Goal: Task Accomplishment & Management: Complete application form

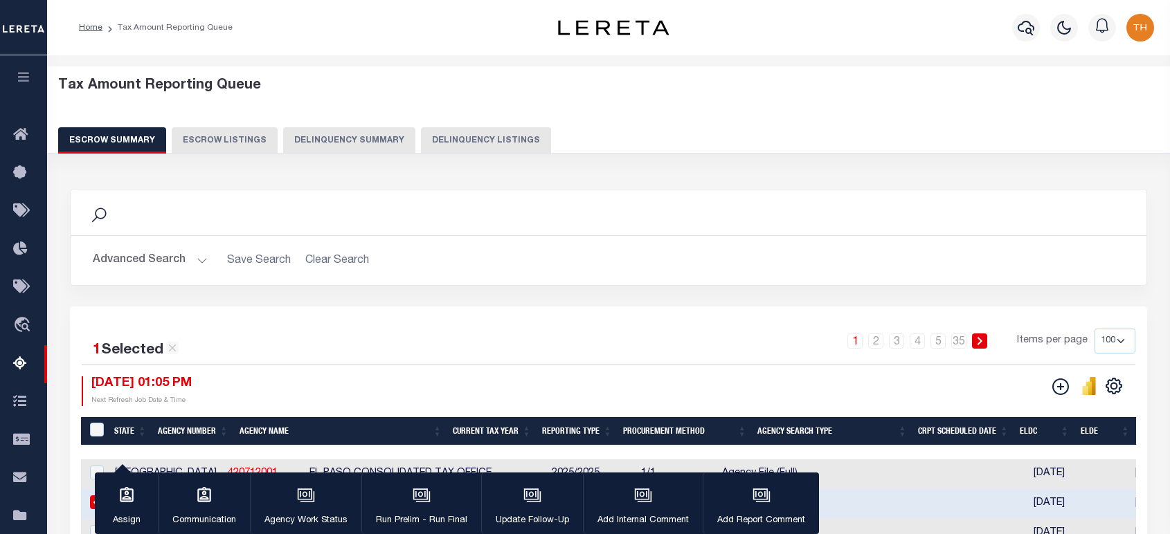
select select "100"
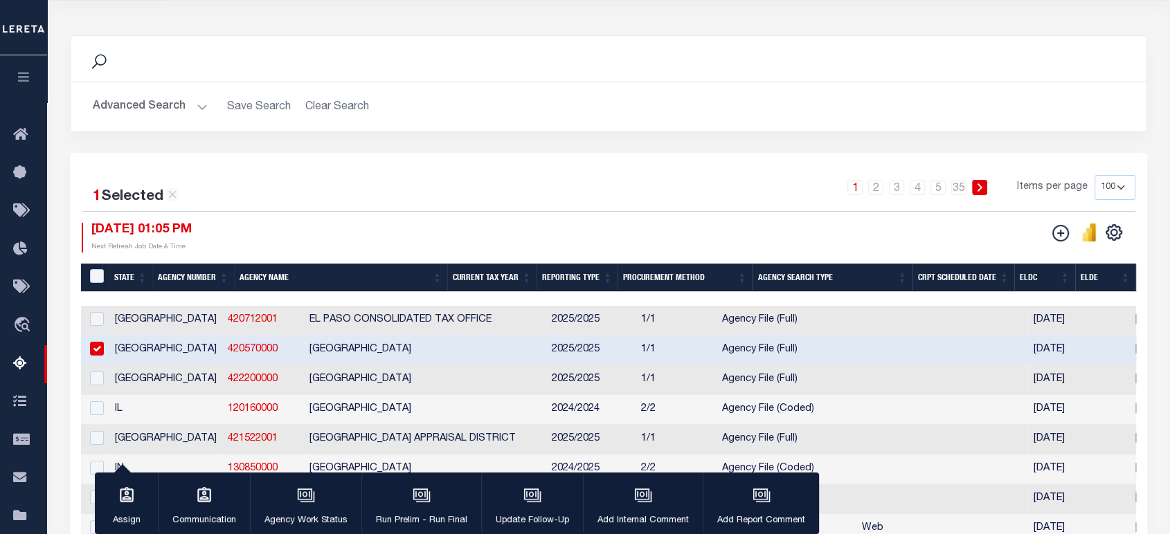
scroll to position [0, 962]
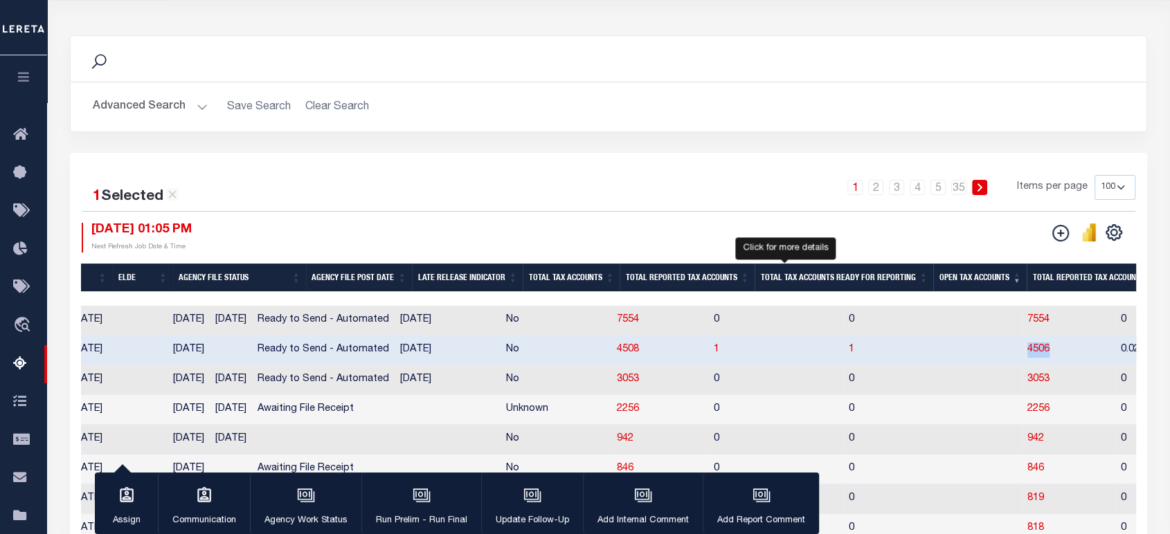
click at [849, 349] on span "1" at bounding box center [852, 350] width 6 height 10
select select "100"
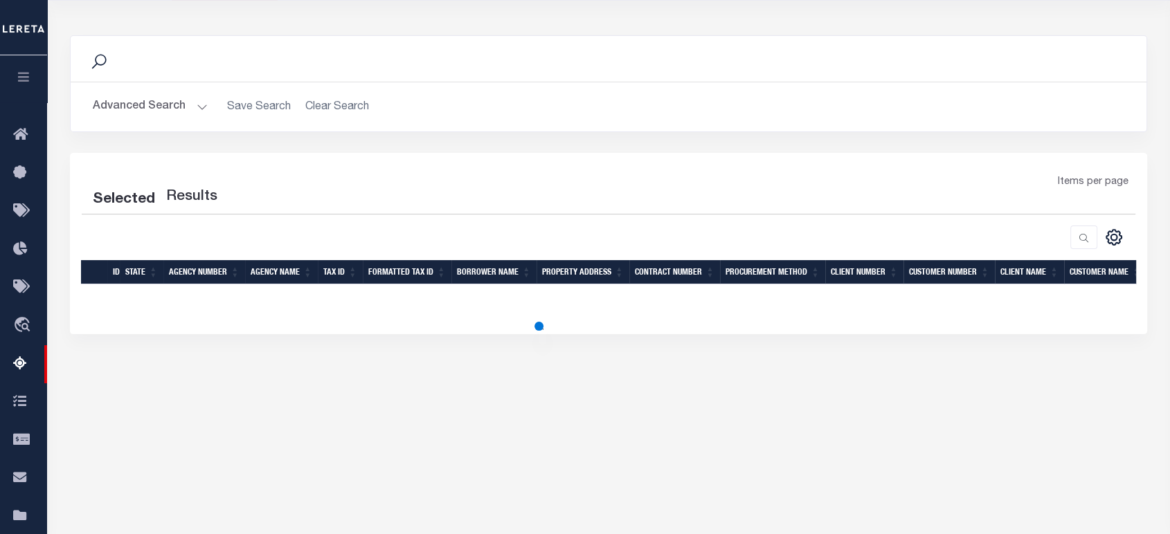
select select "100"
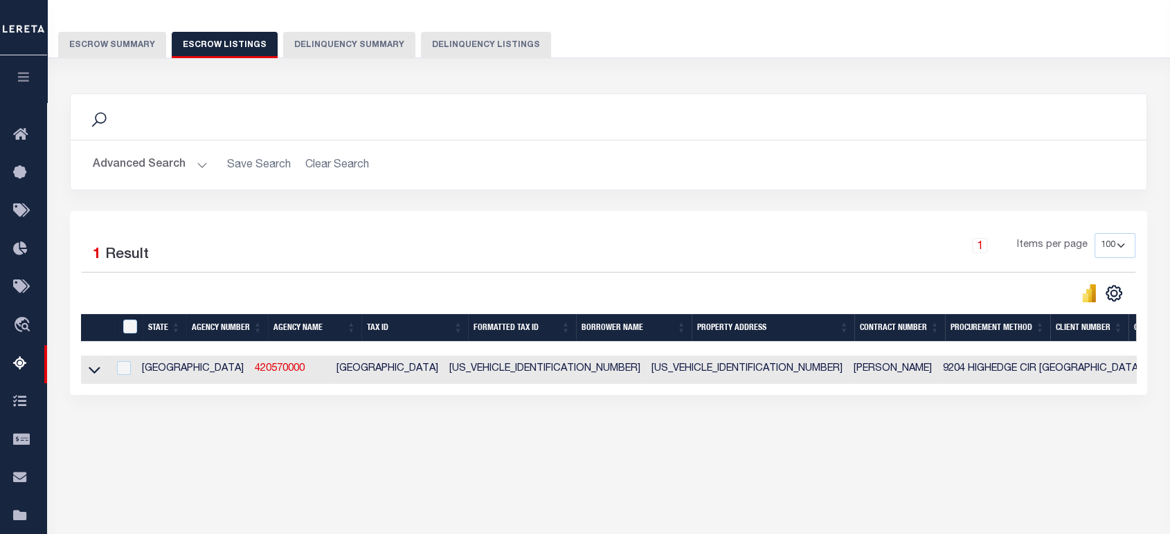
scroll to position [0, 0]
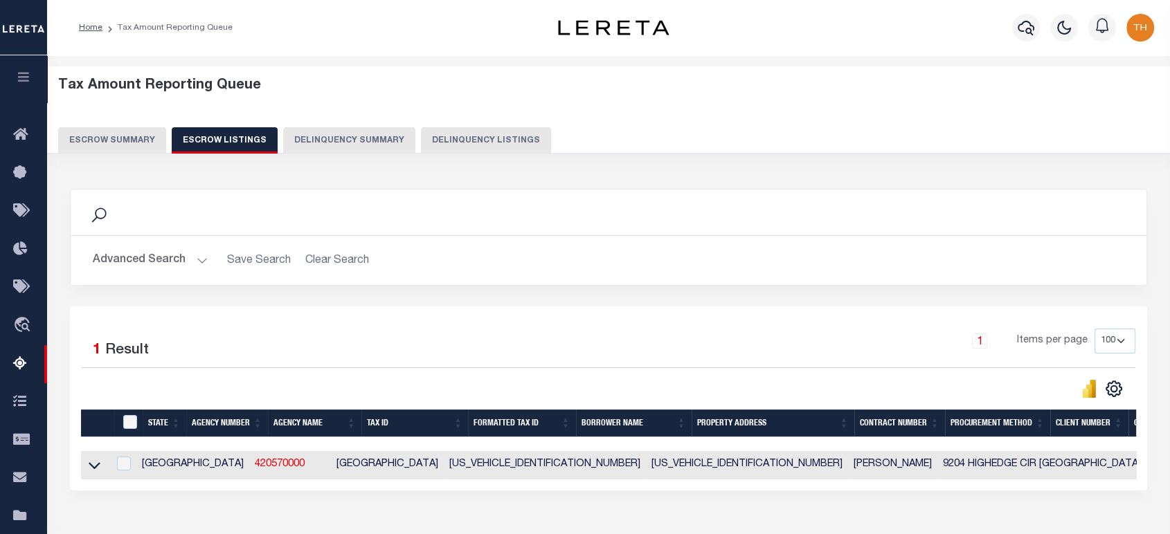
click at [132, 129] on button "Escrow Summary" at bounding box center [112, 140] width 108 height 26
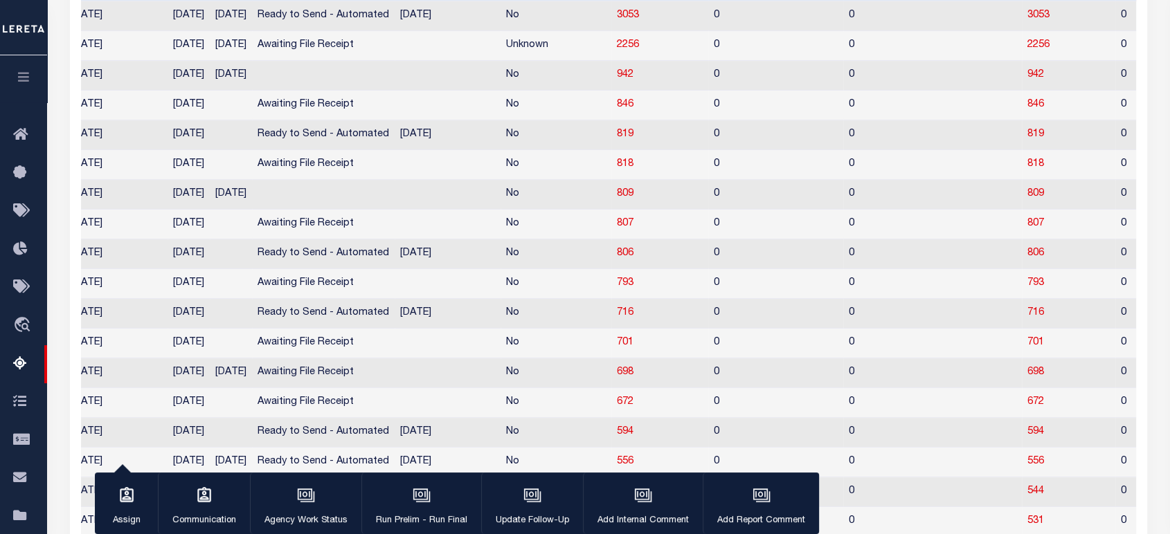
scroll to position [0, 962]
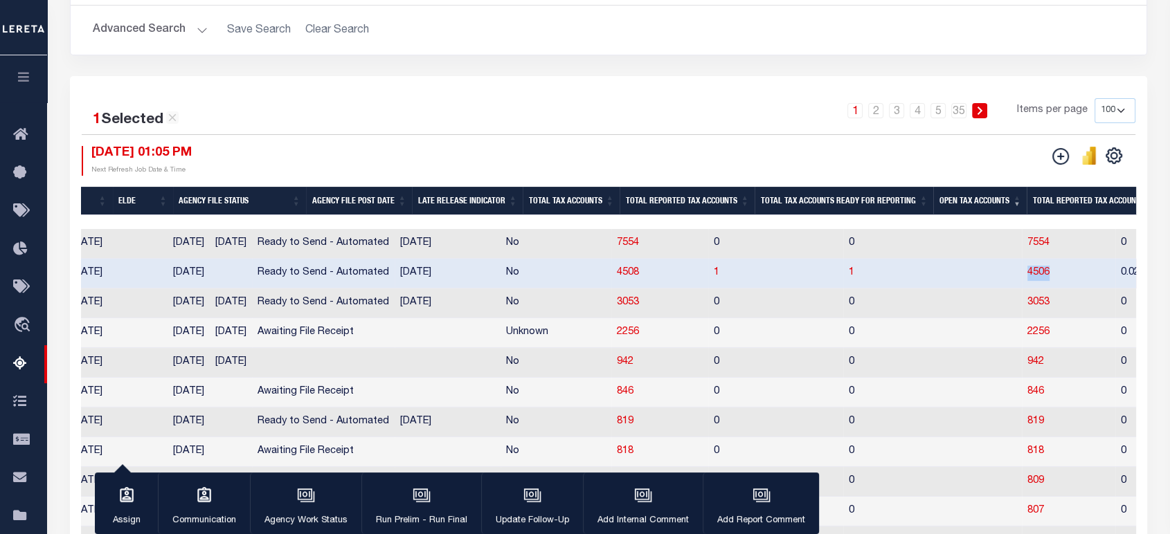
click at [790, 200] on th "Total Tax Accounts Ready for Reporting" at bounding box center [843, 201] width 179 height 28
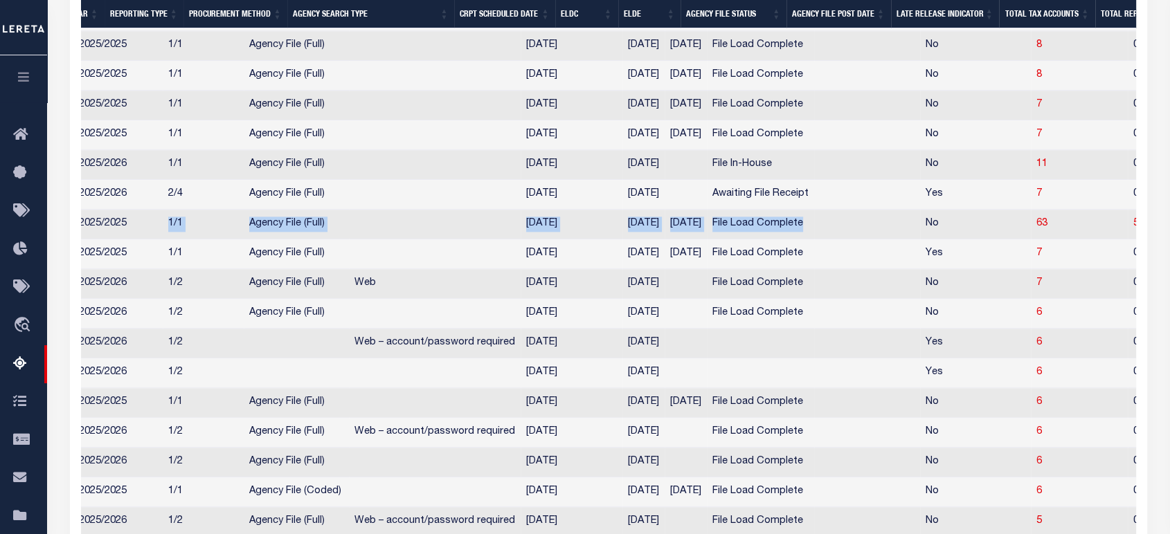
scroll to position [0, 0]
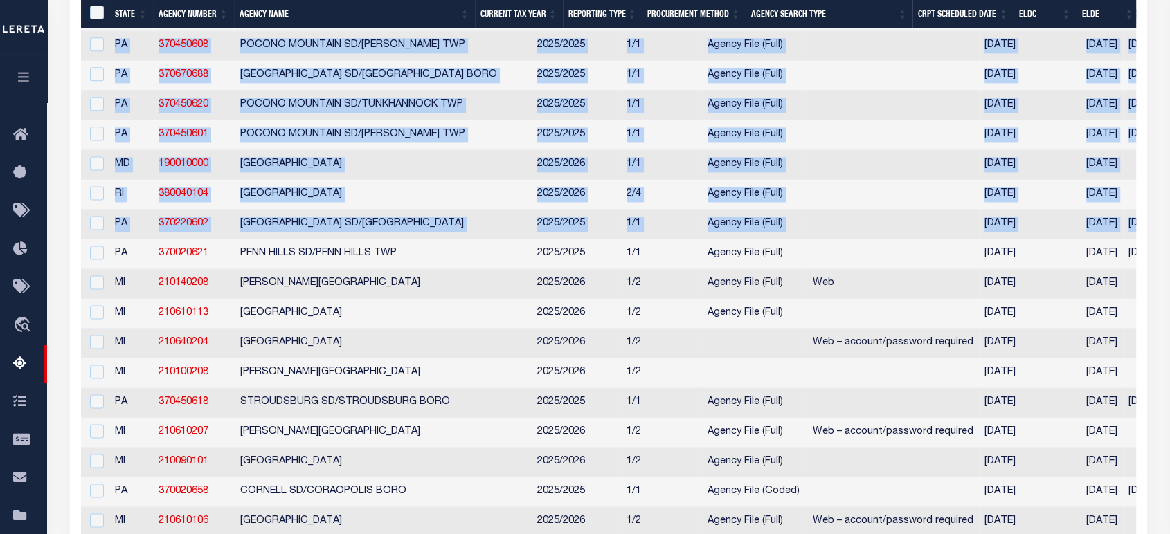
drag, startPoint x: 341, startPoint y: 277, endPoint x: -70, endPoint y: 266, distance: 410.6
click at [215, 239] on td "370220602" at bounding box center [194, 225] width 82 height 30
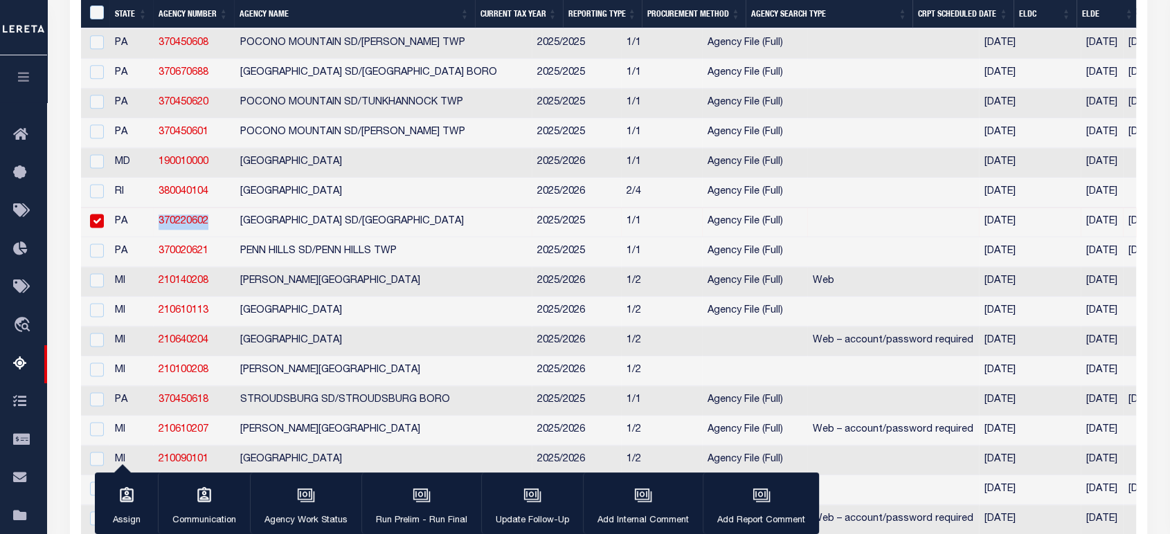
drag, startPoint x: 213, startPoint y: 260, endPoint x: 149, endPoint y: 260, distance: 64.4
copy tr "370220602"
click at [172, 226] on link "370220602" at bounding box center [184, 222] width 50 height 10
checkbox input "false"
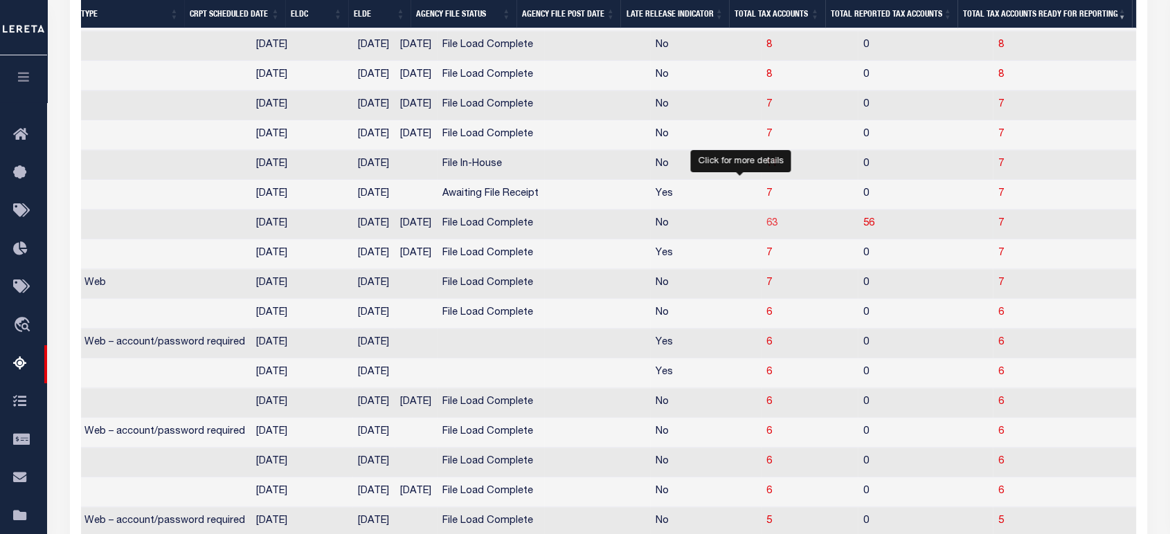
click at [766, 228] on span "63" at bounding box center [771, 224] width 11 height 10
select select "100"
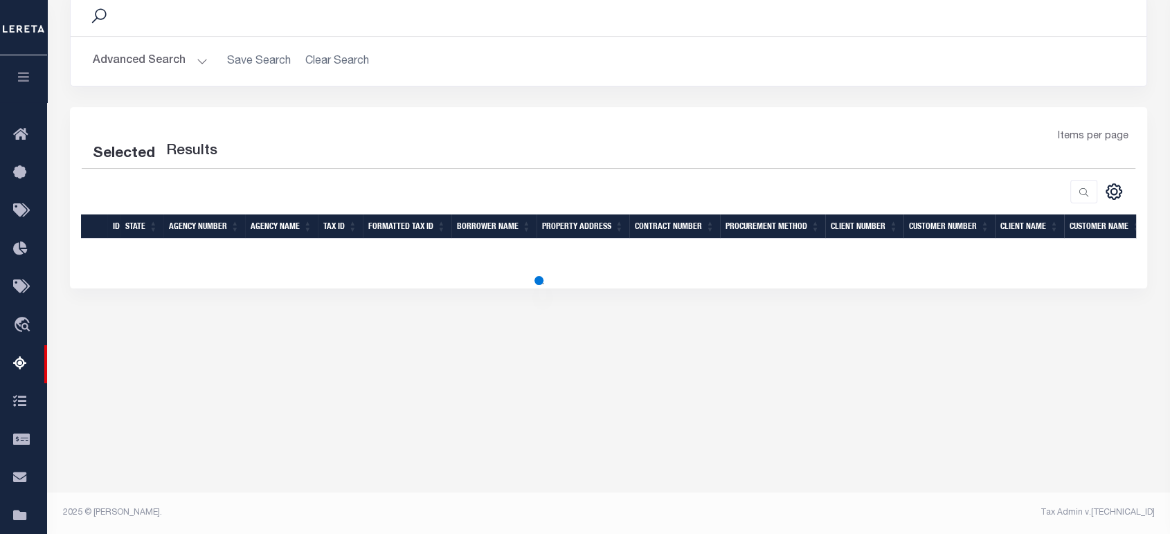
select select "100"
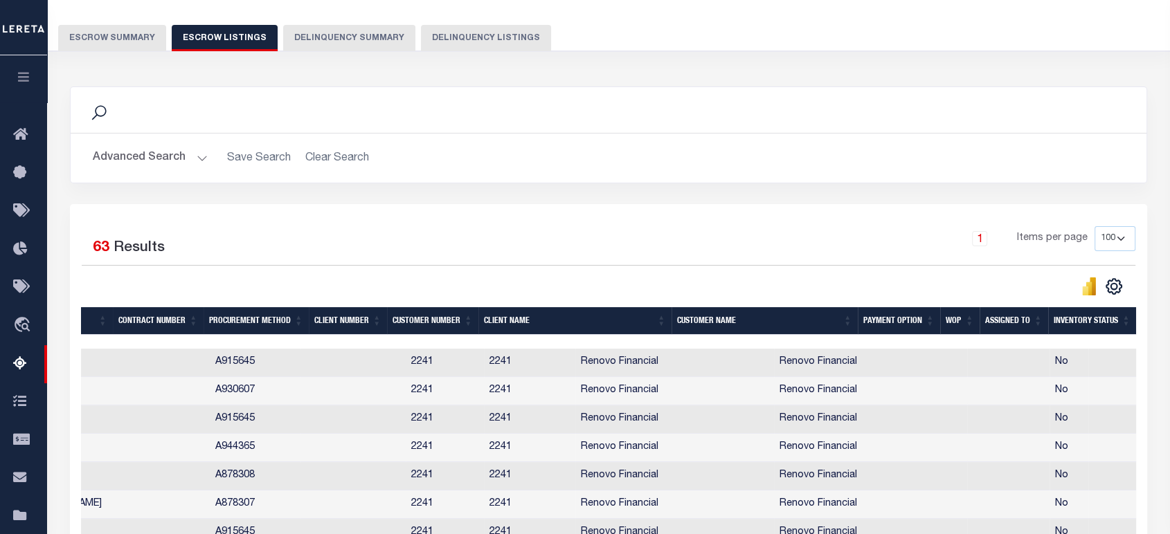
click at [1066, 320] on th "Inventory Status" at bounding box center [1092, 321] width 88 height 28
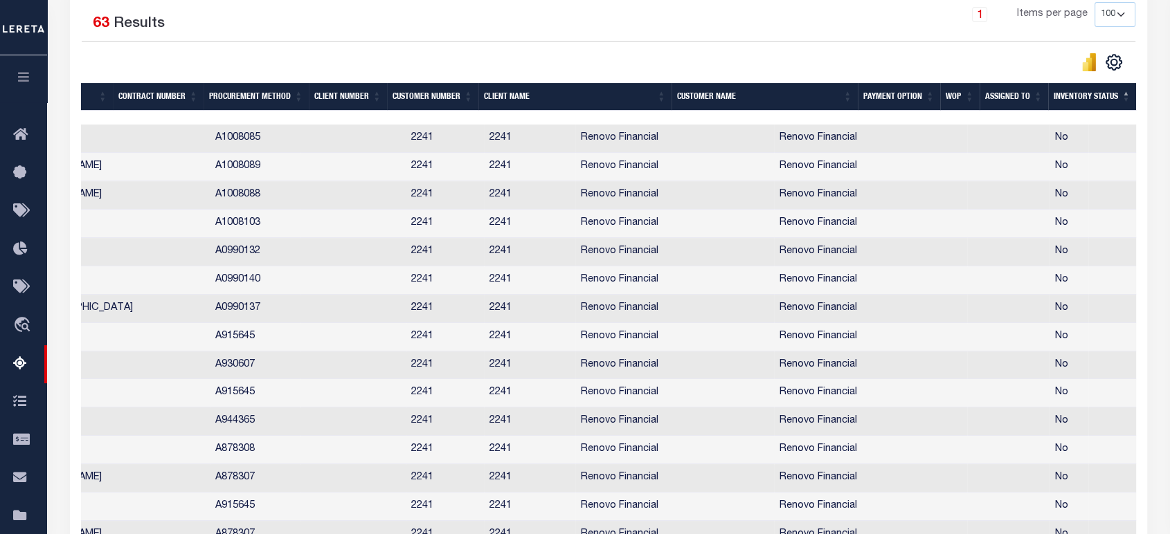
click at [1077, 100] on th "Inventory Status" at bounding box center [1092, 97] width 88 height 28
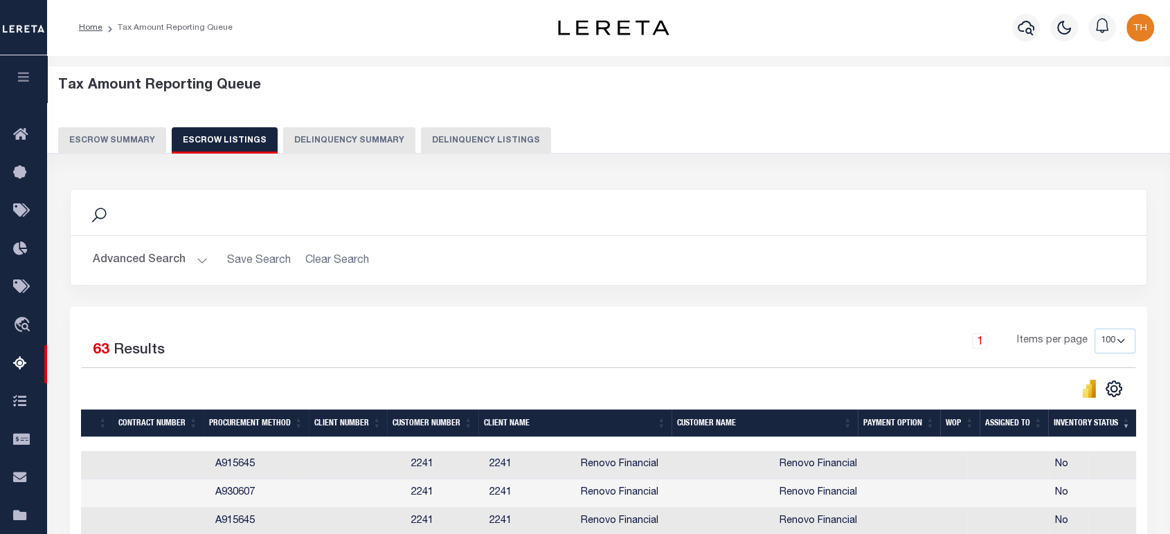
click at [93, 136] on button "Escrow Summary" at bounding box center [112, 140] width 108 height 26
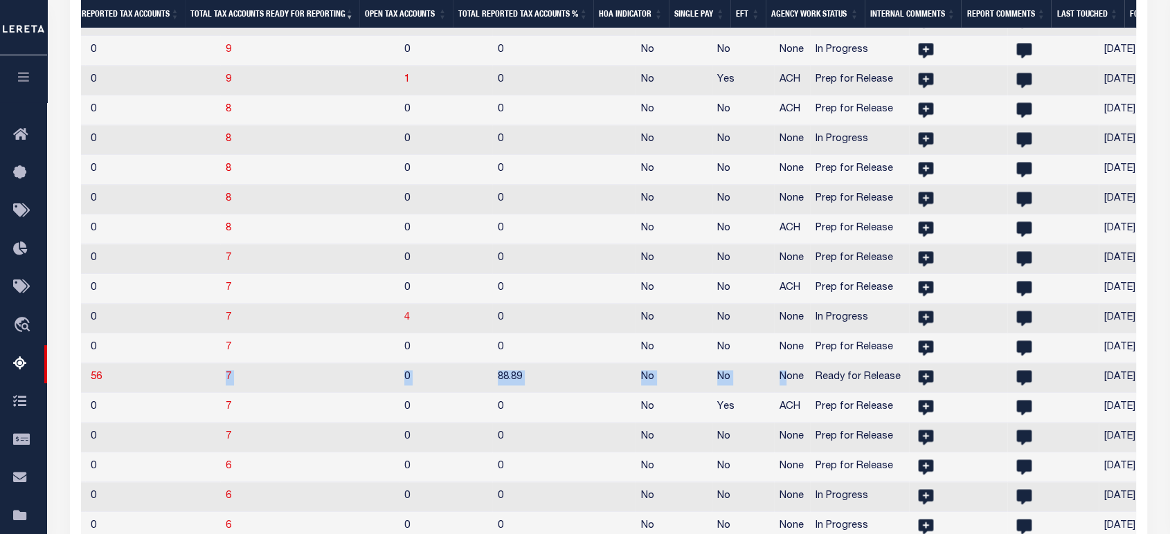
drag, startPoint x: 936, startPoint y: 419, endPoint x: 745, endPoint y: 404, distance: 191.6
click at [745, 393] on tr "PA 370220602 [GEOGRAPHIC_DATA] SD/[GEOGRAPHIC_DATA] 2025/2025 1/1 Agency File (…" at bounding box center [139, 378] width 3119 height 30
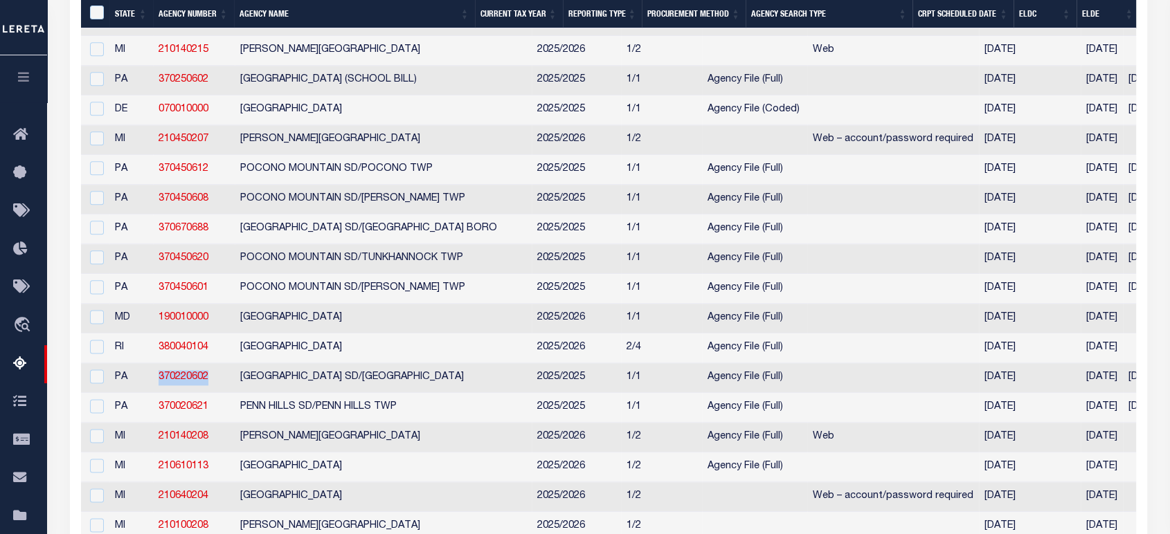
drag, startPoint x: 155, startPoint y: 424, endPoint x: 209, endPoint y: 424, distance: 54.0
click at [209, 393] on td "370220602" at bounding box center [194, 378] width 82 height 30
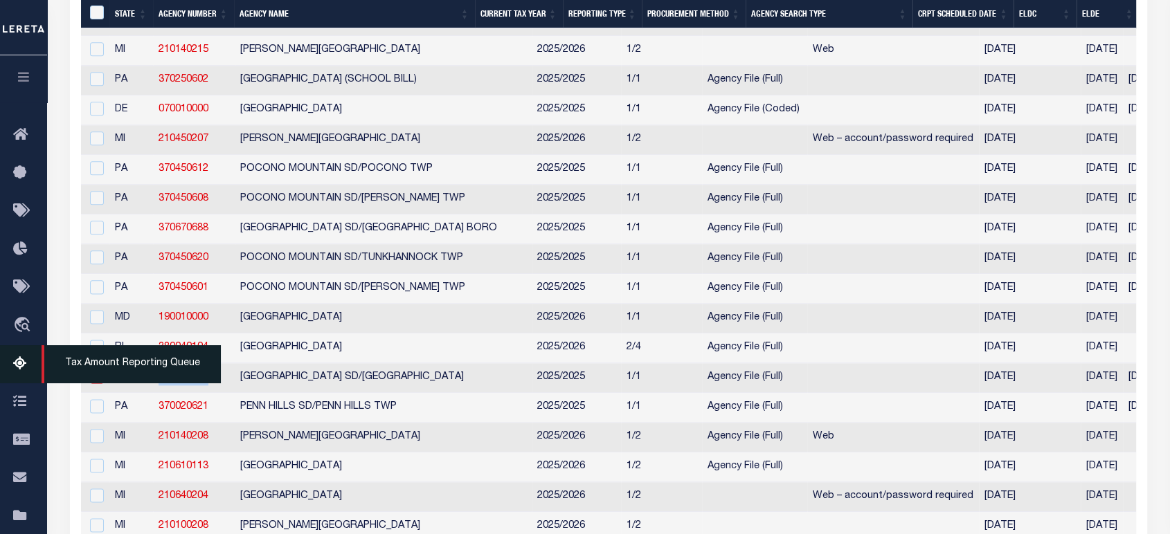
checkbox input "true"
copy link "370220602"
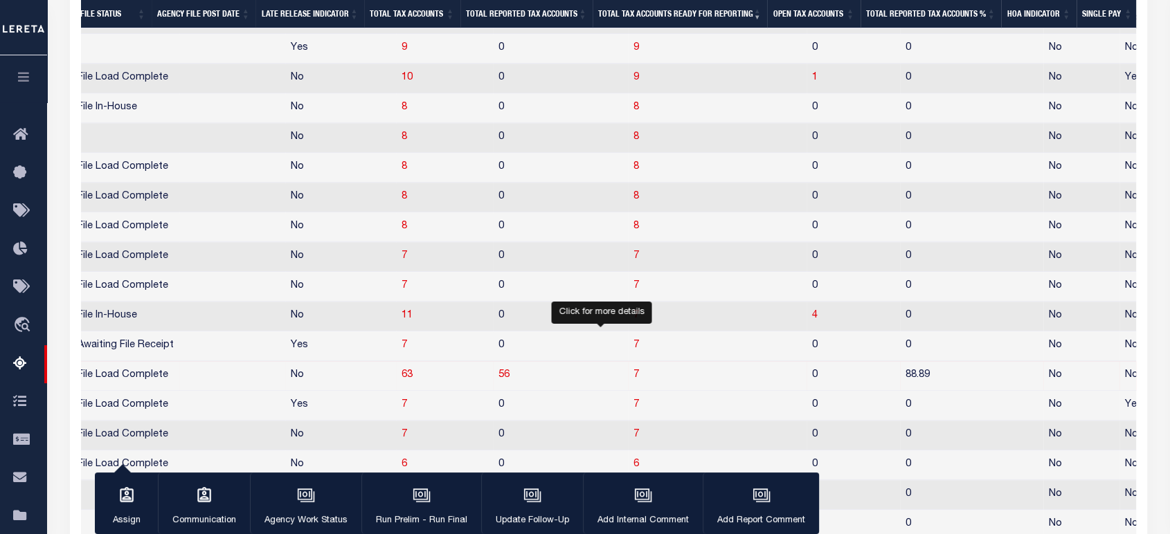
click at [633, 380] on span "7" at bounding box center [636, 375] width 6 height 10
select select "100"
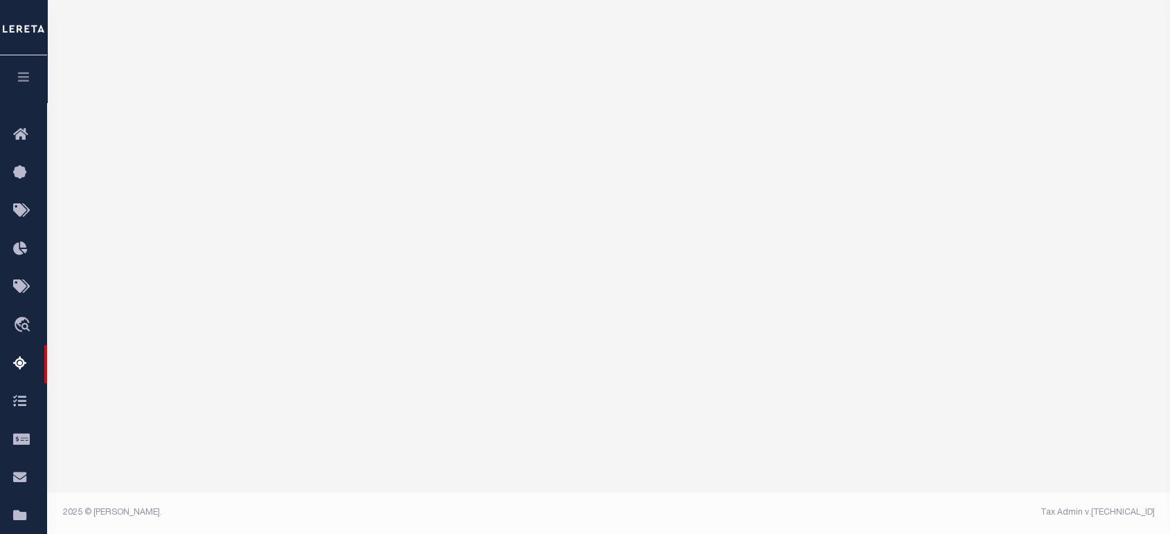
select select "100"
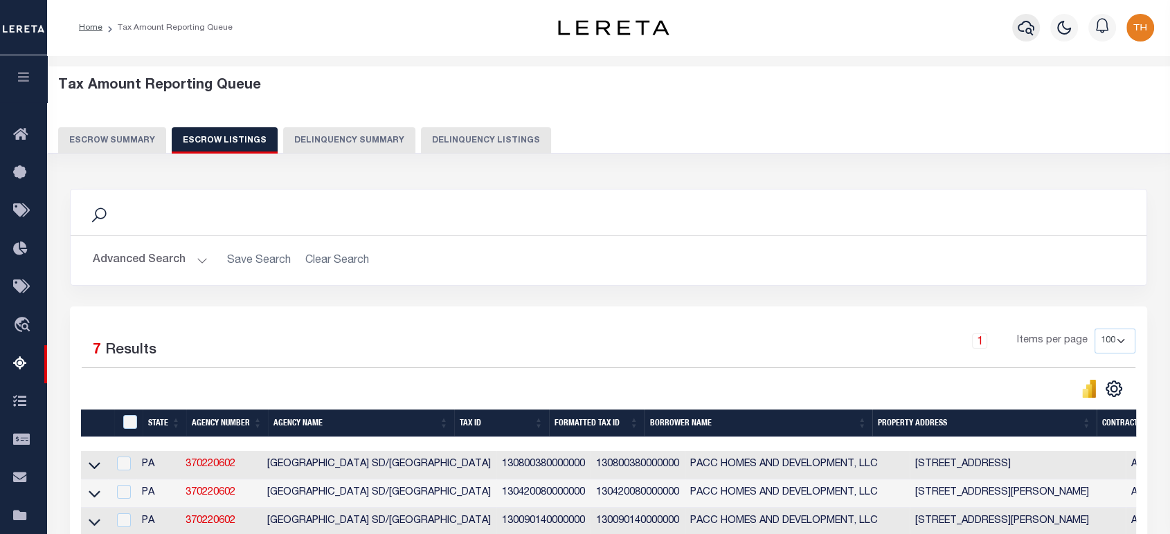
click at [1024, 32] on icon "button" at bounding box center [1025, 27] width 17 height 17
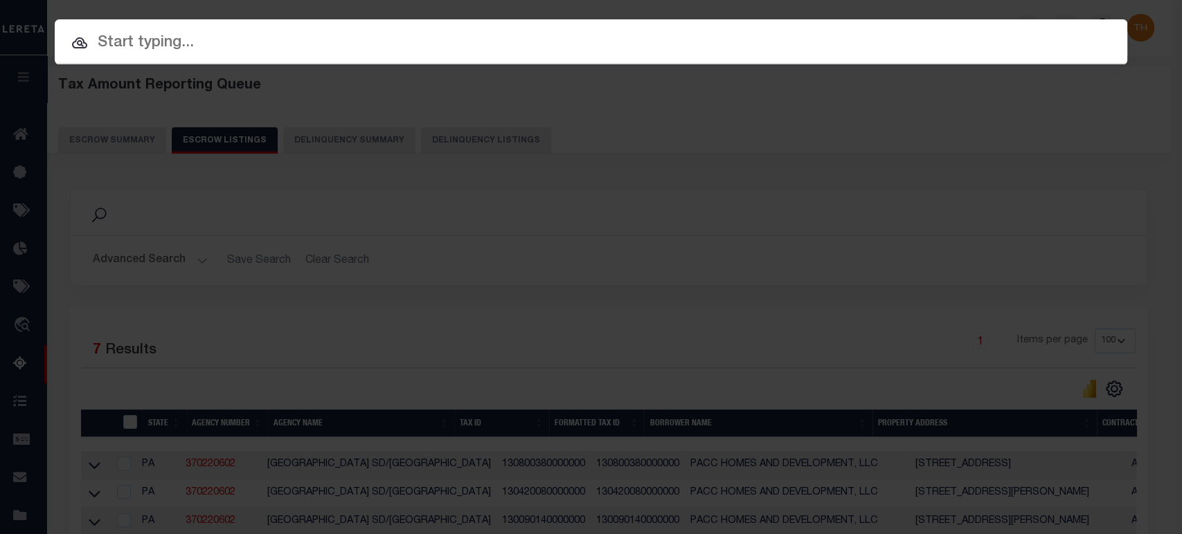
paste input "A0731781"
type input "A0731781"
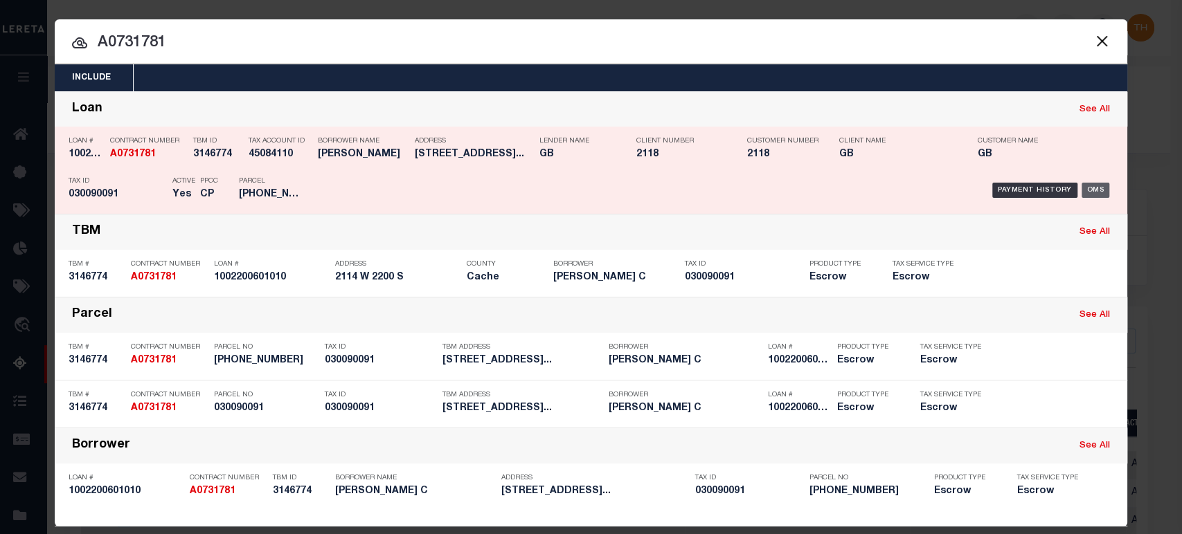
click at [1093, 187] on div "OMS" at bounding box center [1095, 190] width 28 height 15
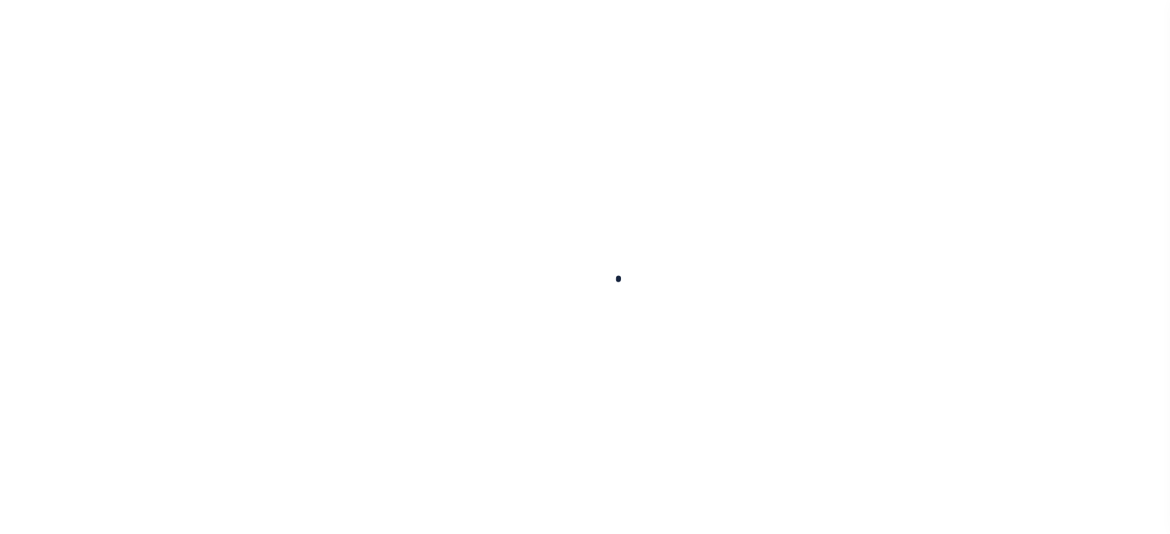
type input "1002200601010"
type input "[PERSON_NAME] C"
select select
select select "Escrow"
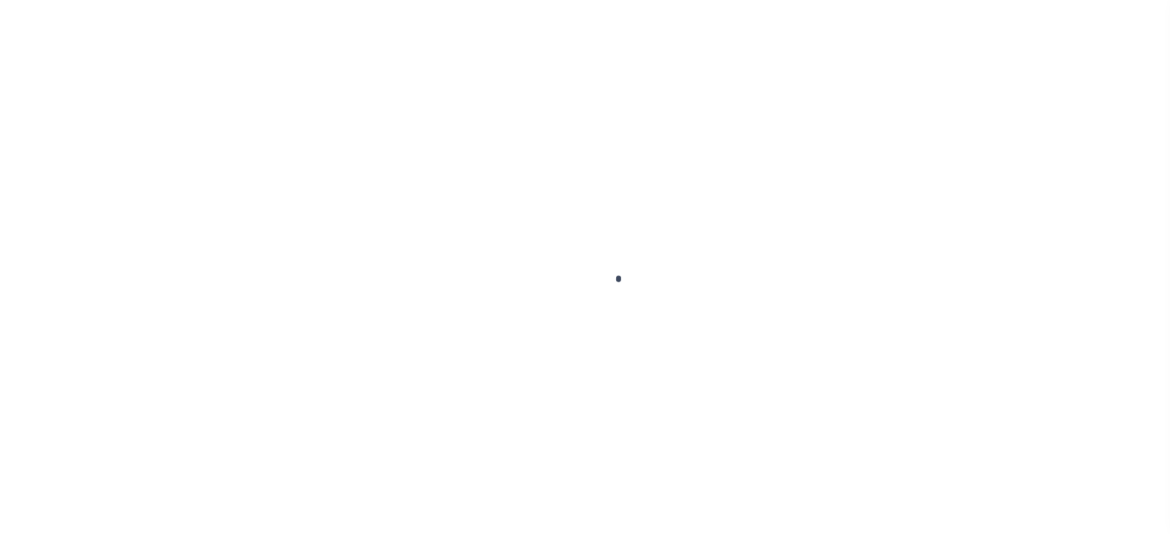
type input "2114 W 2200 S"
type input "030090091"
select select
type input "WELLSVILLE UT 843390000"
type input "UT"
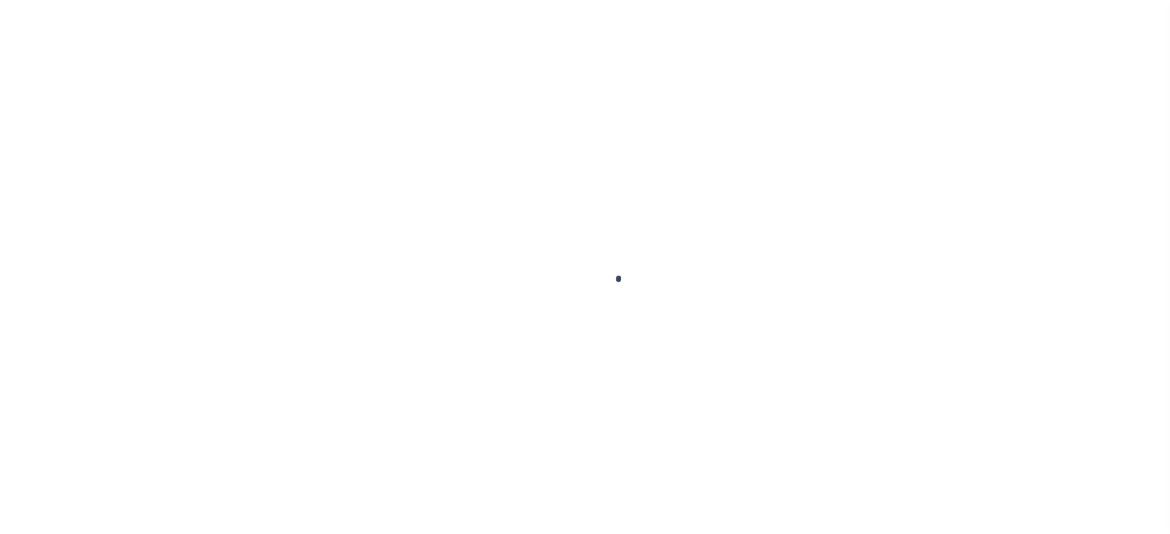
select select
select select "17955"
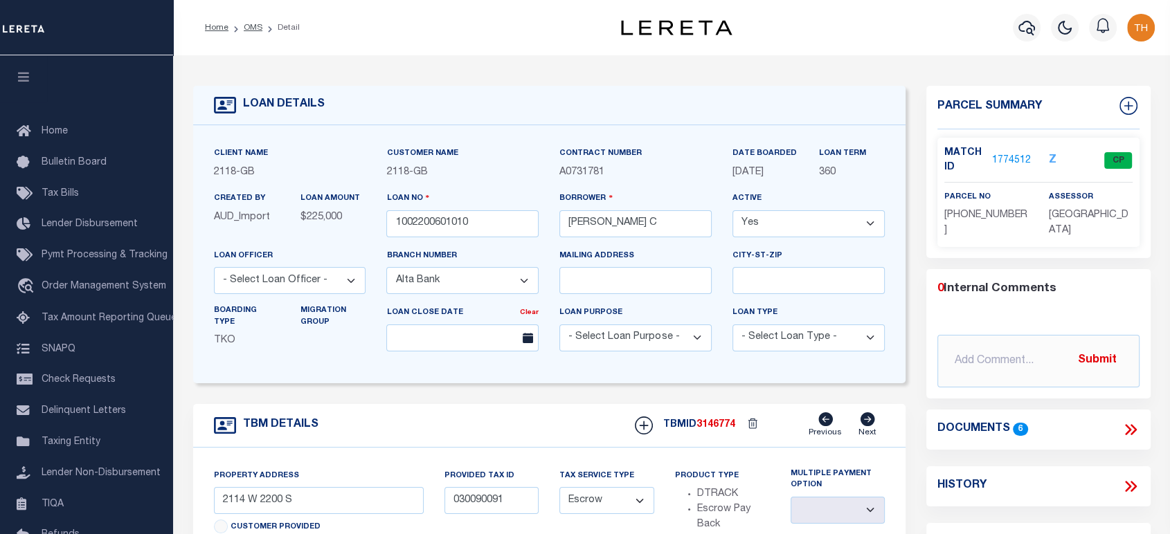
click at [1008, 156] on link "1774512" at bounding box center [1011, 161] width 39 height 15
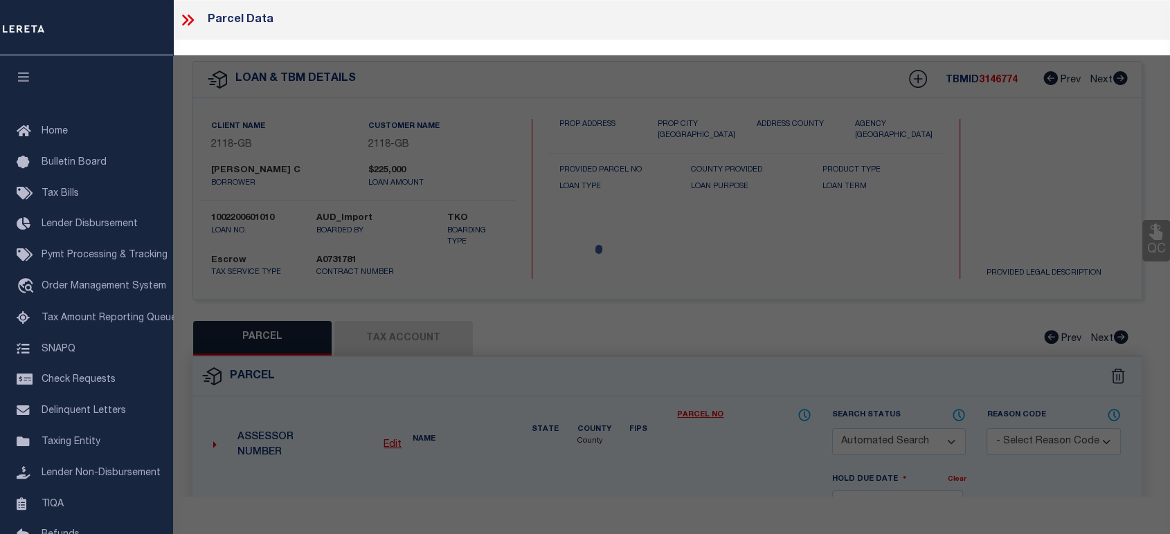
checkbox input "false"
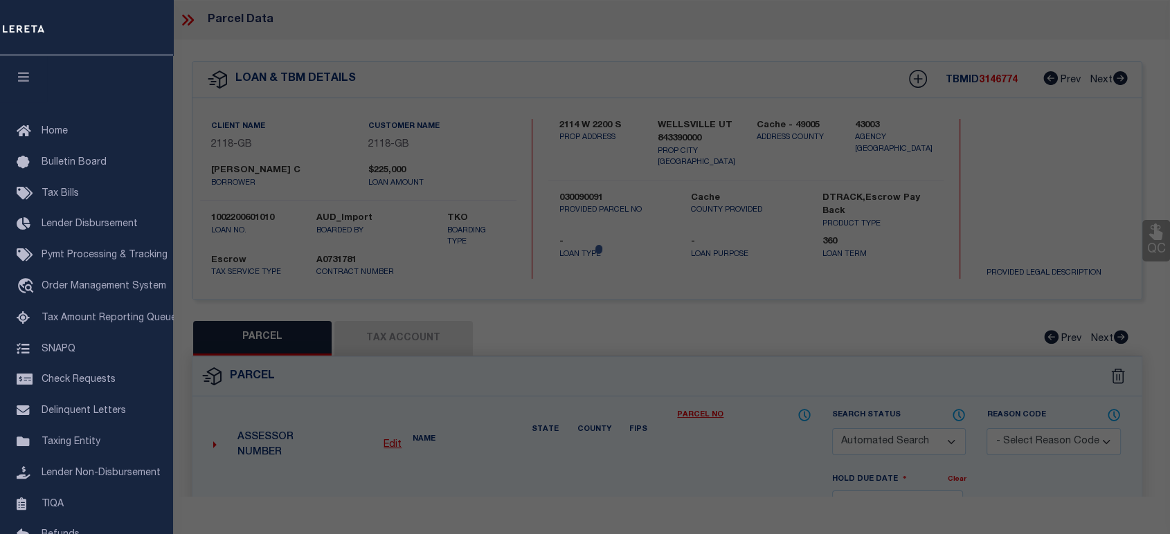
select select "CP"
type input "JACOBSEN, RANDY R & MALEESA C"
select select
type input "2114 W 2200 S"
checkbox input "false"
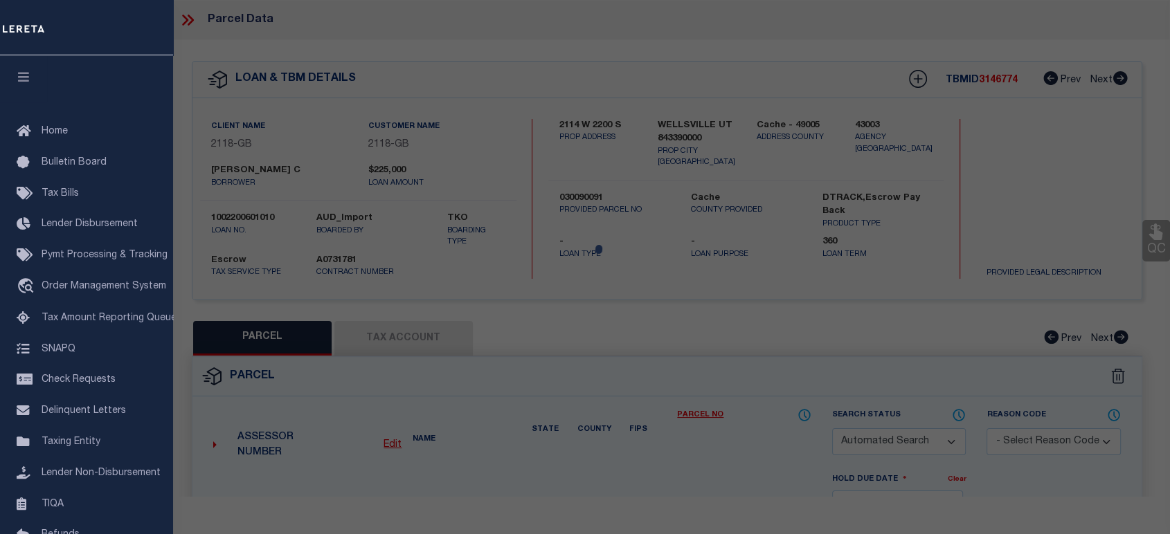
type input "WELLSVILLE UT 843390000"
type textarea "BEGINNING AT A POINT ON THE SOUTH RIGHT-OF-WAY OF 2200 SOUTH STREET LOCATED NOR…"
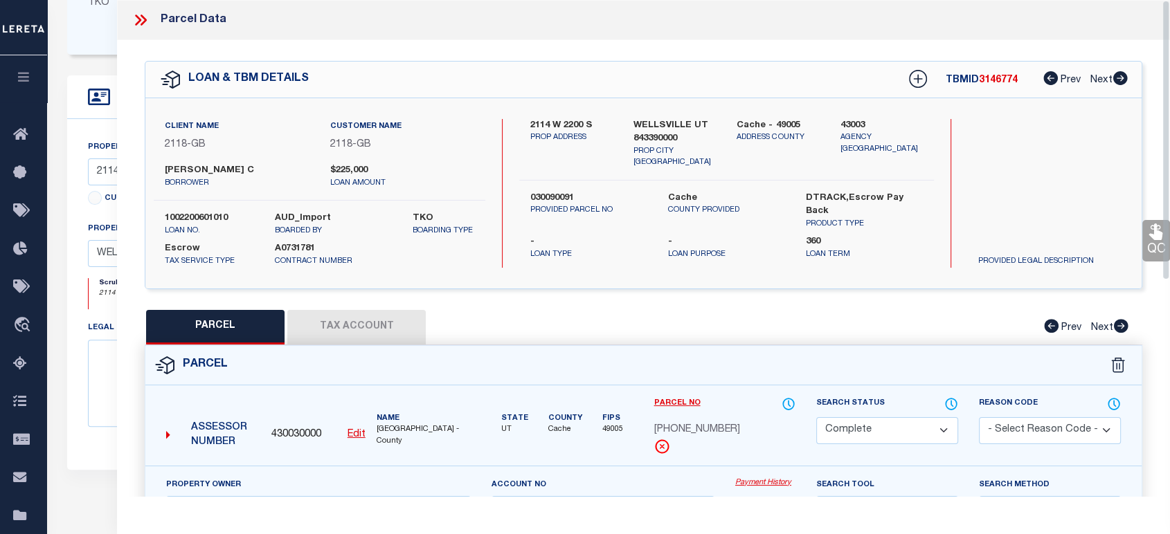
click at [146, 22] on icon at bounding box center [141, 20] width 18 height 18
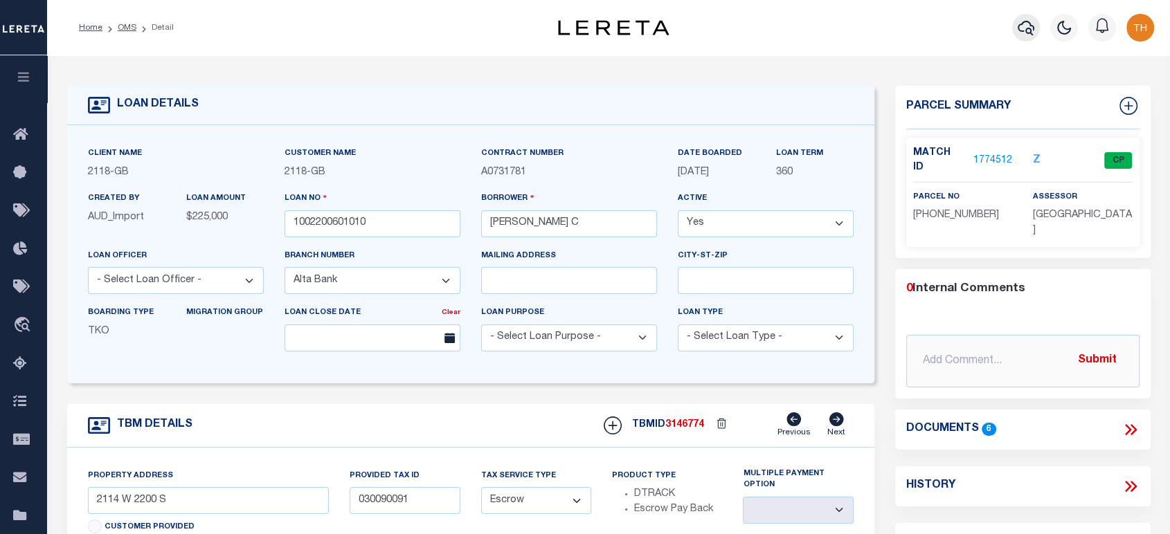
click at [1022, 31] on icon "button" at bounding box center [1025, 28] width 17 height 15
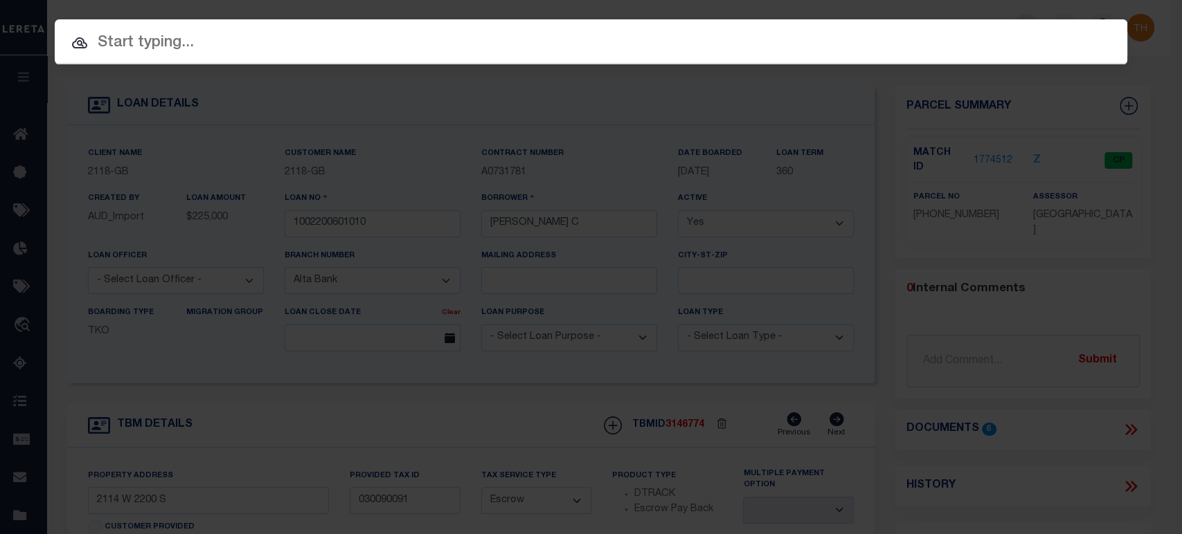
paste input "A0028654"
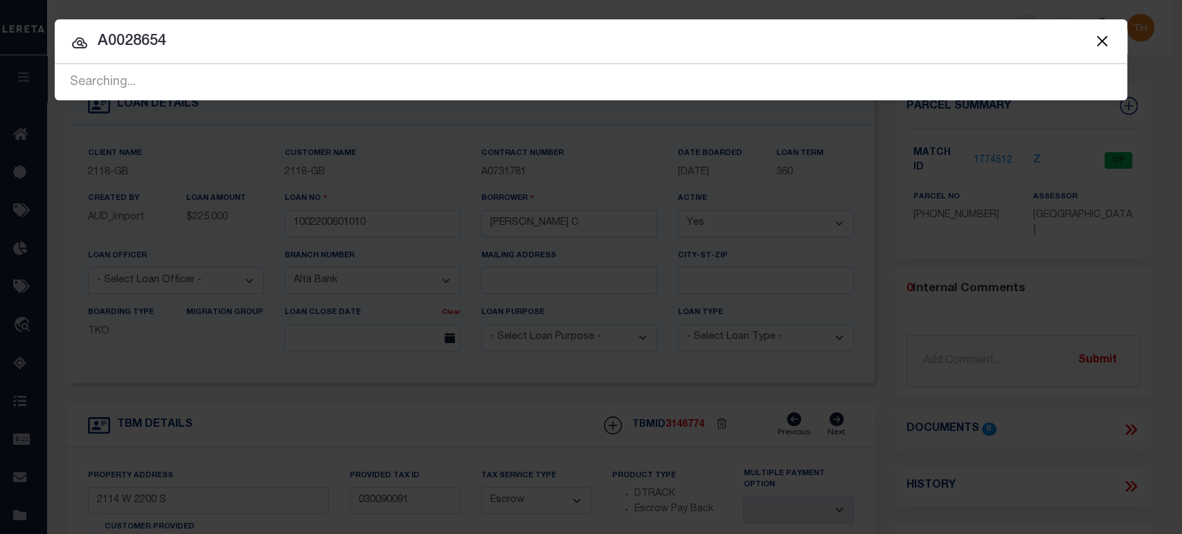
type input "A0028654"
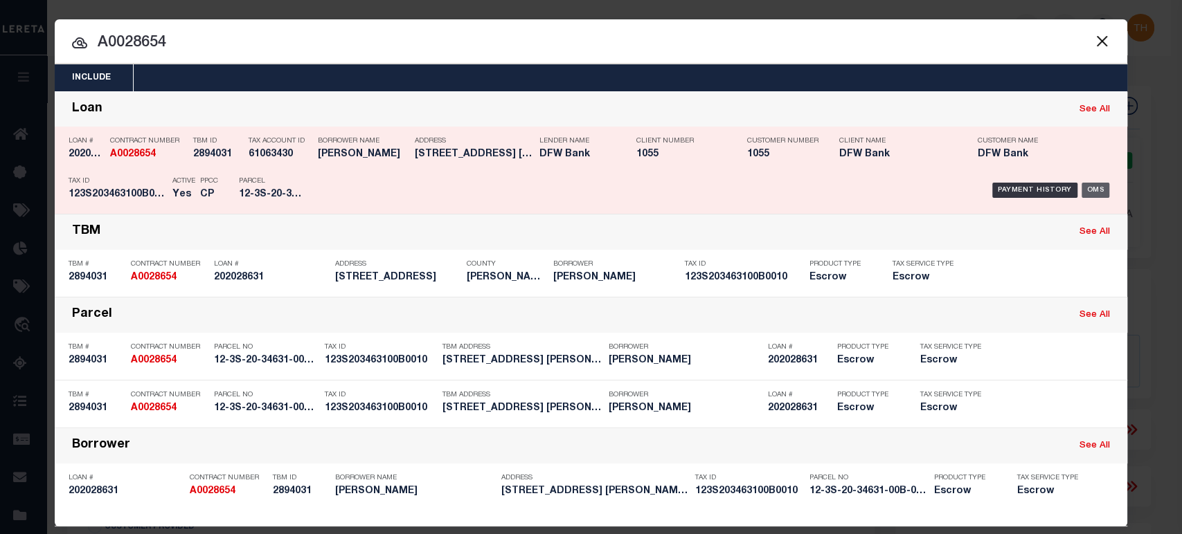
click at [1084, 186] on div "OMS" at bounding box center [1095, 190] width 28 height 15
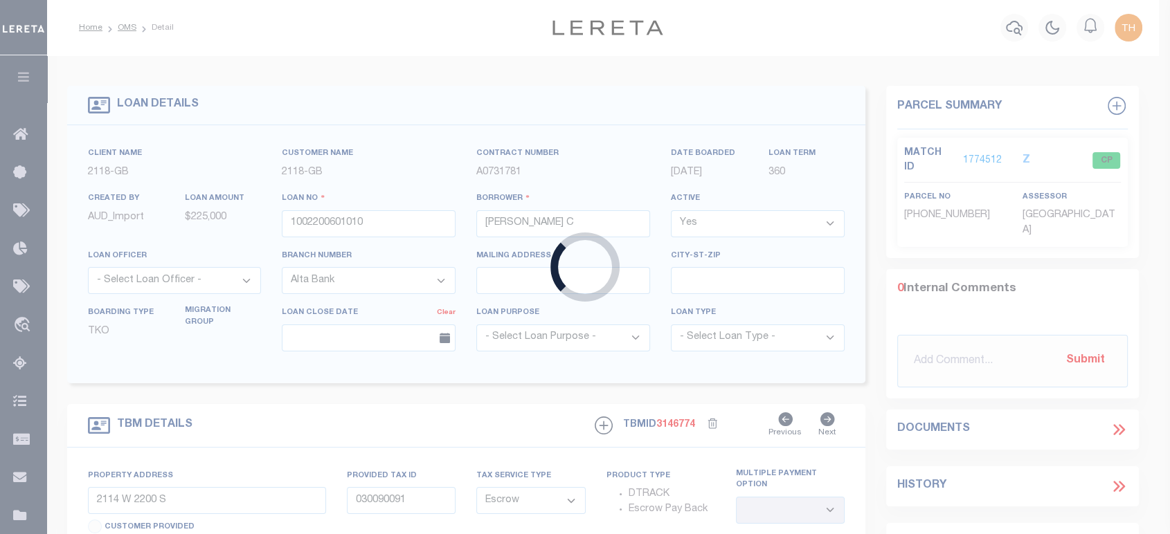
type input "202028631"
type input "JEFFREY DALE ALLEN"
select select
type input "8400 N COLTRANE RD"
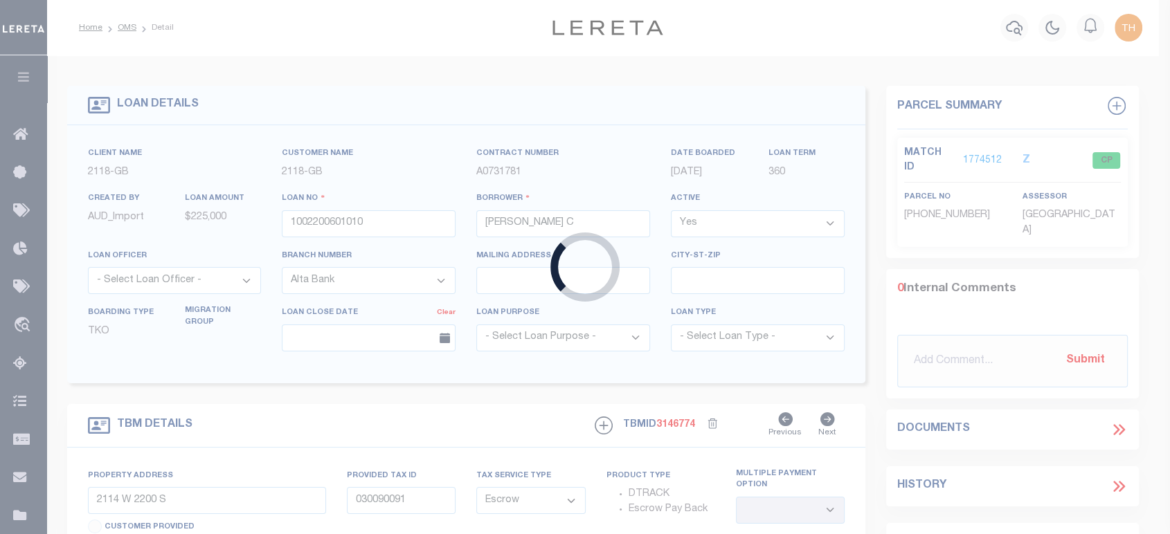
type input "OKLAHOMA CITY OK 73131-7211"
select select "100"
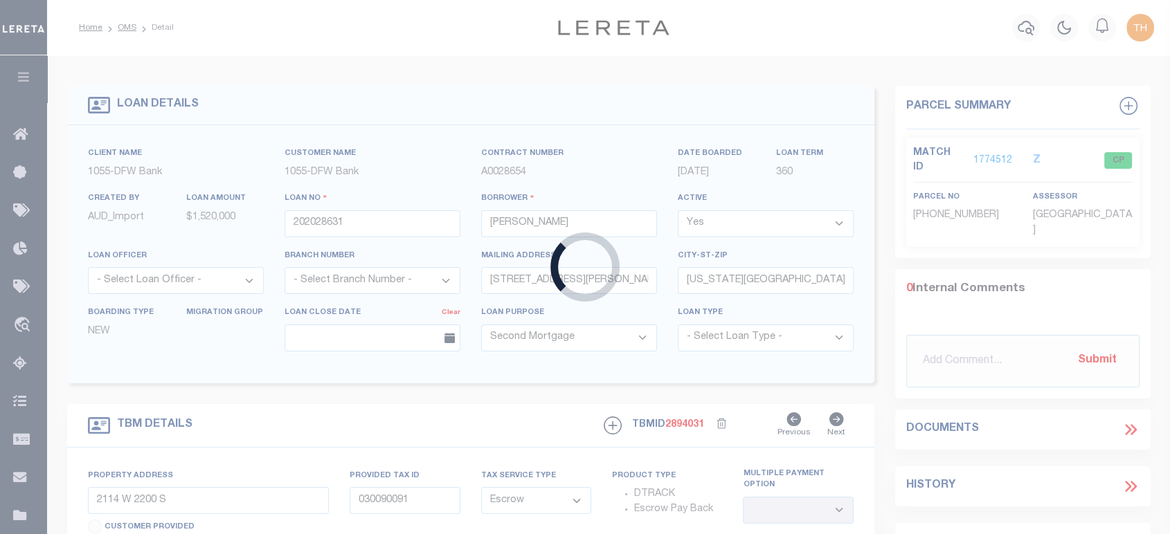
type input "45 WHITE CLIFFS LANE"
type input "12-3S-20-34631-00B-0010"
select select
type input "SANTA ROSA BEACH FL 32459"
type input "4"
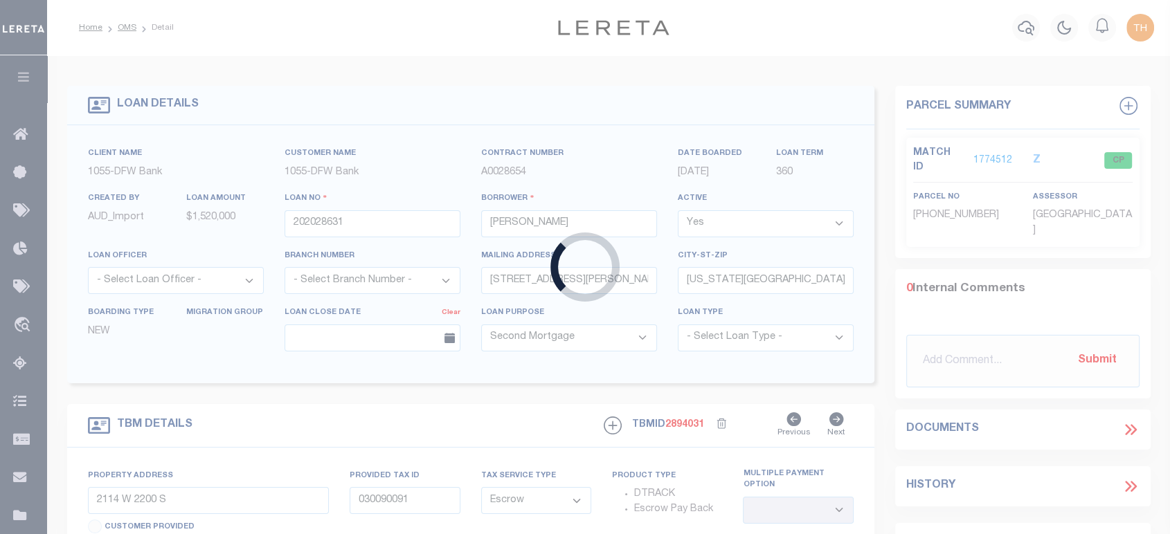
type input "FL"
select select
type textarea "45 WHITE CLIFFS LANE SANTA ROSA BEACH FL 32459 LOT 1 BLOCK B THE VILLAGE OF WHI…"
select select "13012"
select select "4016"
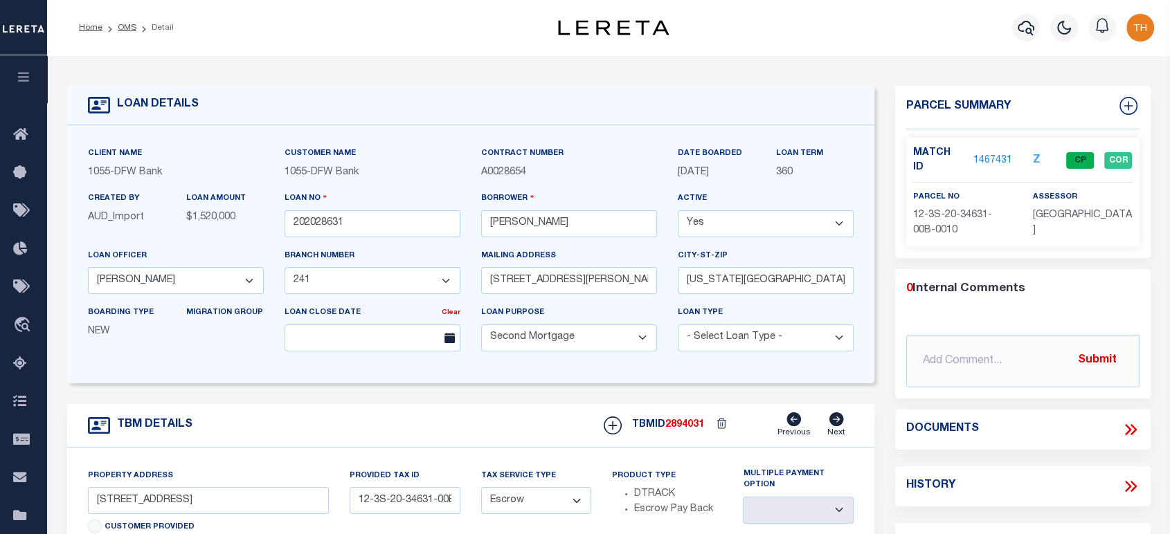
click at [984, 154] on link "1467431" at bounding box center [992, 161] width 39 height 15
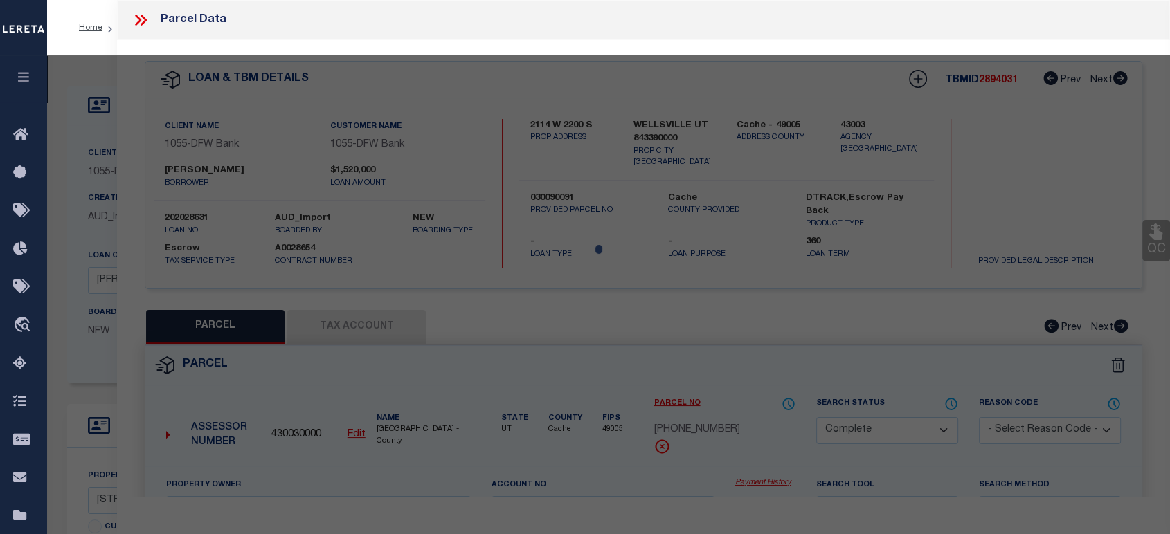
select select "AS"
checkbox input "false"
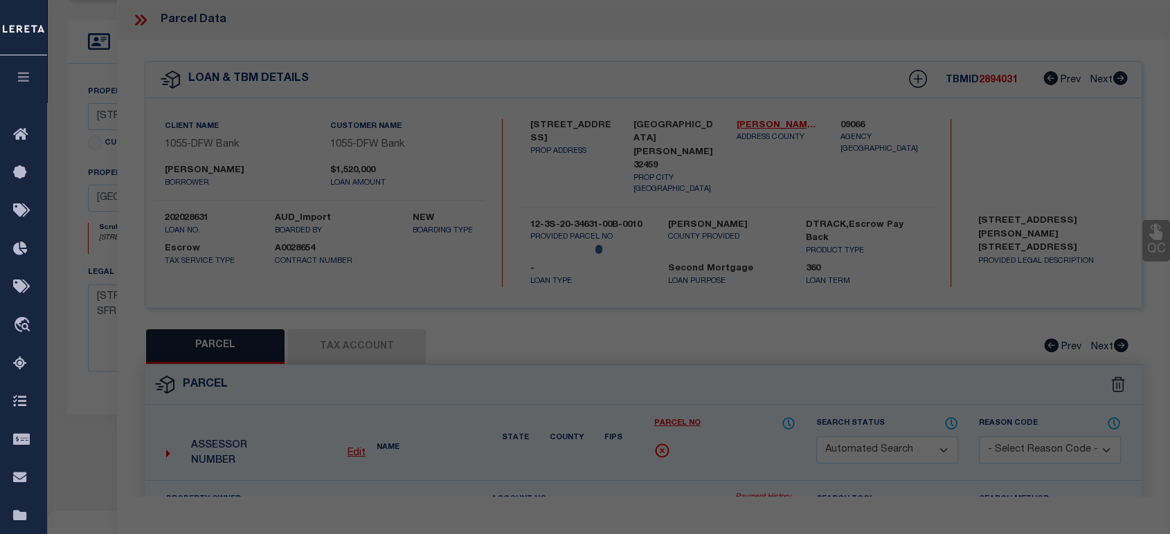
select select "CP"
type input "Fwh Ventures LLC"
select select
type input "45 WHITE CLIFFS LN"
checkbox input "false"
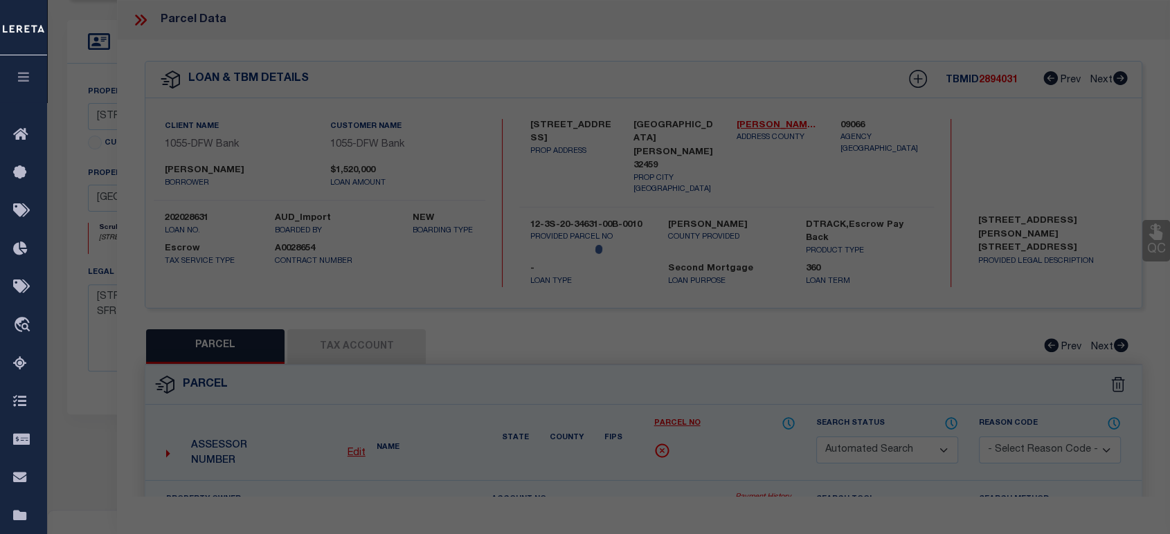
type input "SANTA ROSA BEACH FL 32459"
type textarea "LOT 1 BLK B THE VILLAGES OF WHITE CLIFFS PB 10-18 OR 1168-53 OR 2360-1566 OR 24…"
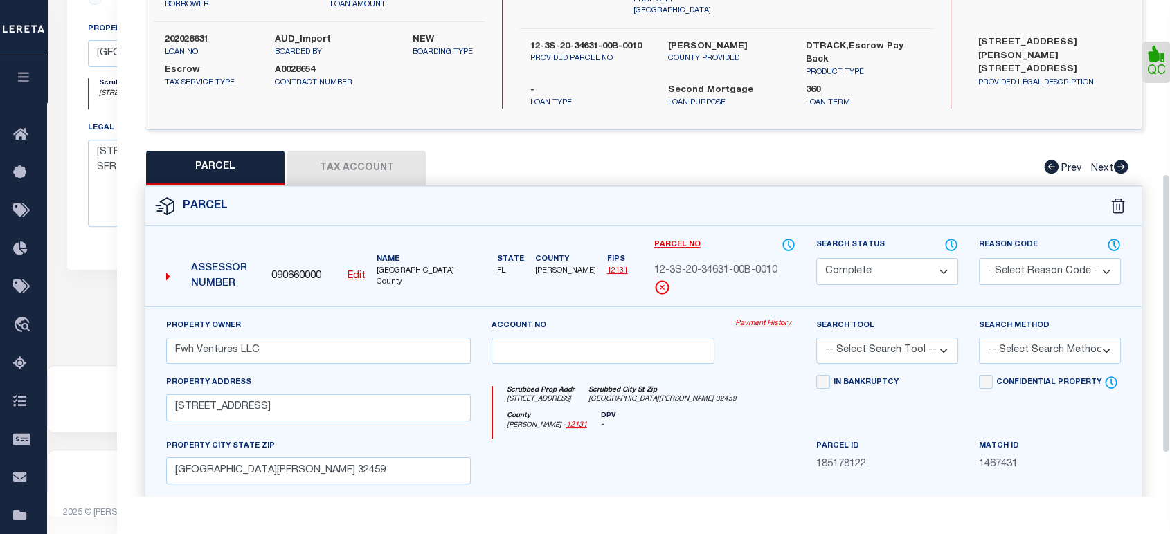
scroll to position [307, 0]
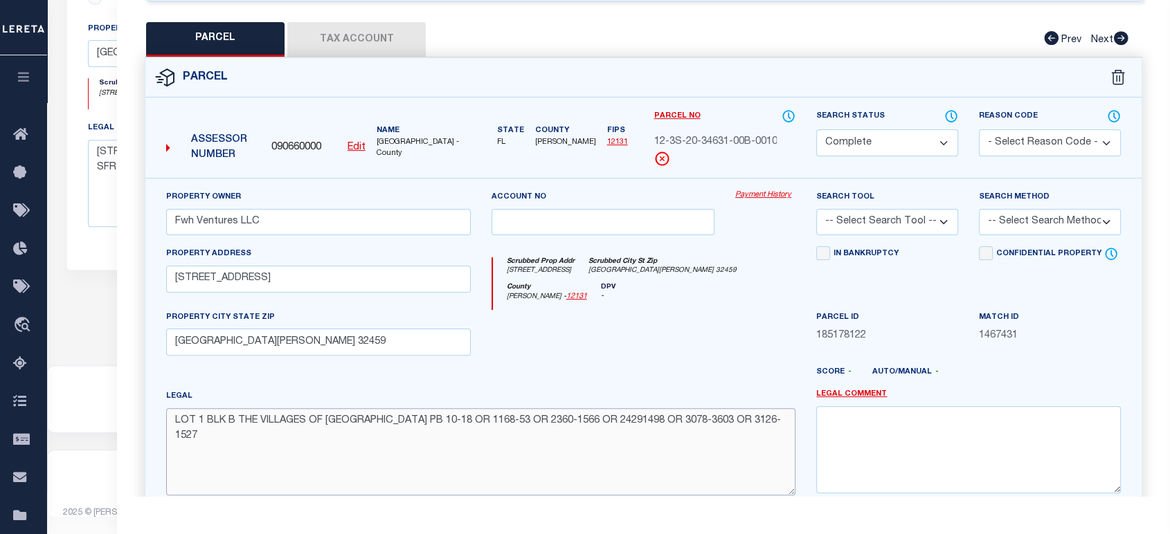
click at [536, 408] on textarea "LOT 1 BLK B THE VILLAGES OF WHITE CLIFFS PB 10-18 OR 1168-53 OR 2360-1566 OR 24…" at bounding box center [480, 451] width 629 height 87
click at [599, 431] on textarea "LOT 1 BLK B THE VILLAGES OF WHITE CLIFFS PB 10-18 OR 1168-53 OR 2360-1566 OR 24…" at bounding box center [480, 451] width 629 height 87
drag, startPoint x: 779, startPoint y: 404, endPoint x: 165, endPoint y: 401, distance: 613.9
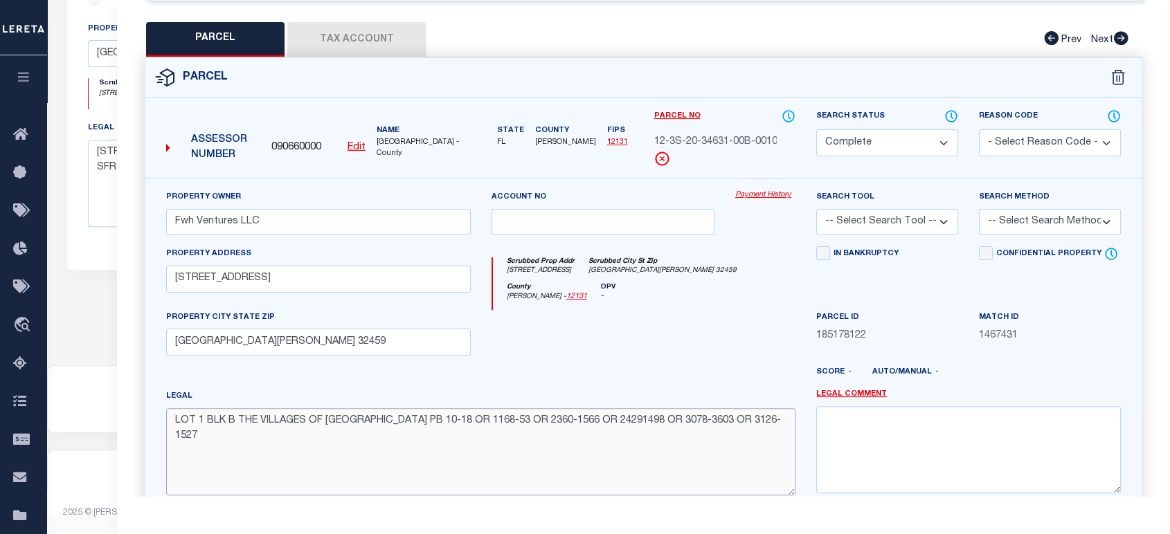
click at [166, 408] on textarea "LOT 1 BLK B THE VILLAGES OF WHITE CLIFFS PB 10-18 OR 1168-53 OR 2360-1566 OR 24…" at bounding box center [480, 451] width 629 height 87
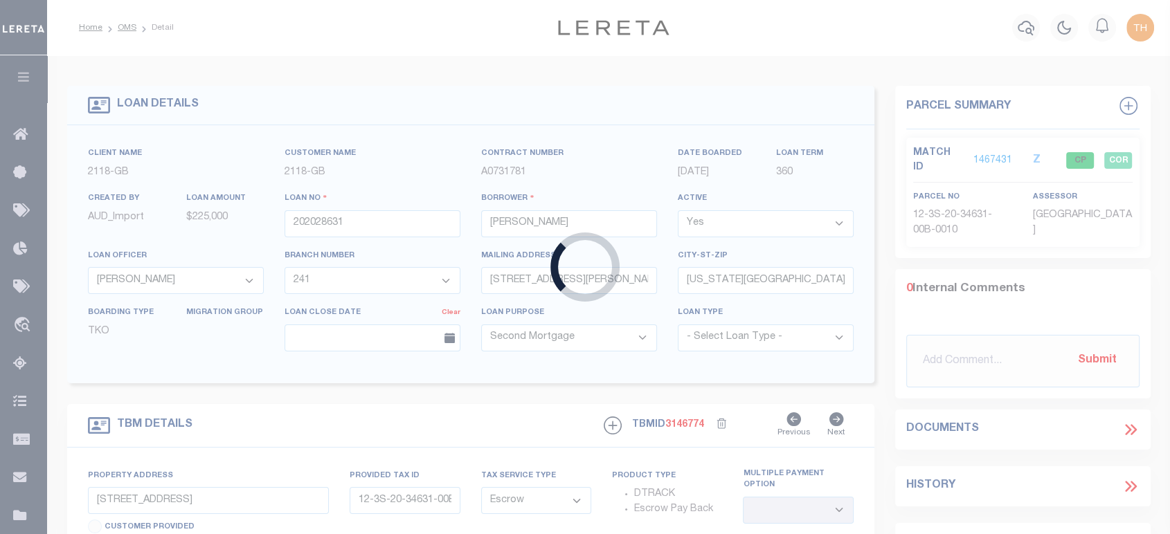
type input "1002200601010"
type input "[PERSON_NAME] C"
select select
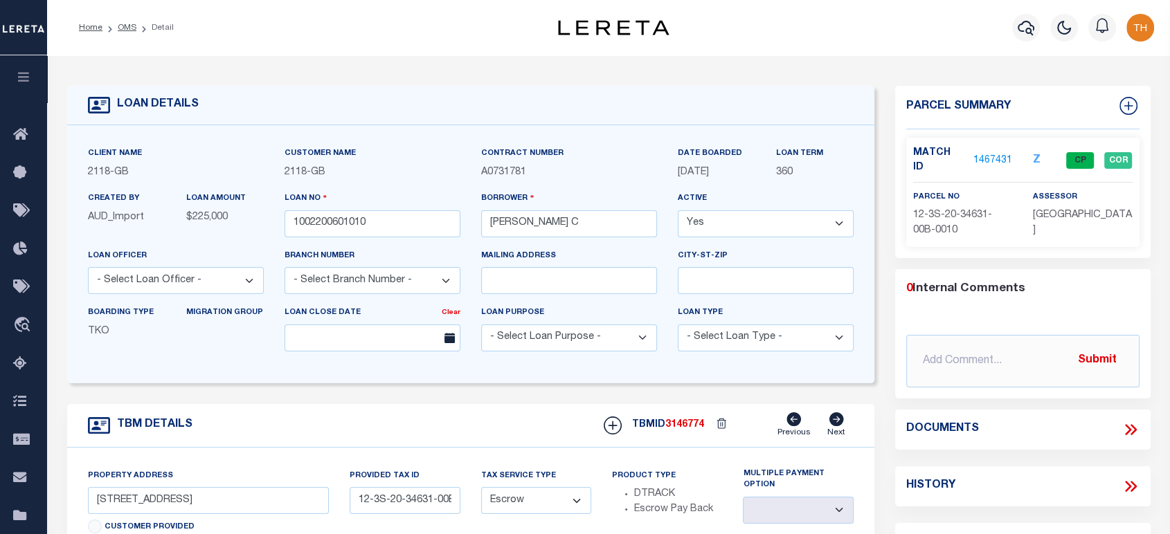
select select "17955"
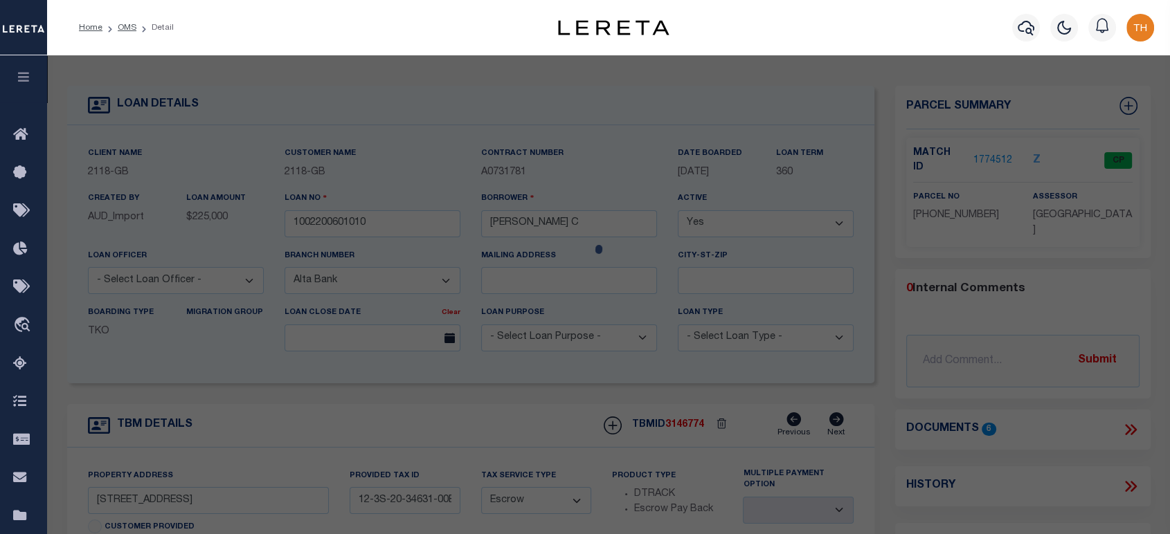
type input "2114 W 2200 S"
type input "030090091"
select select
type input "WELLSVILLE UT 843390000"
type input "UT"
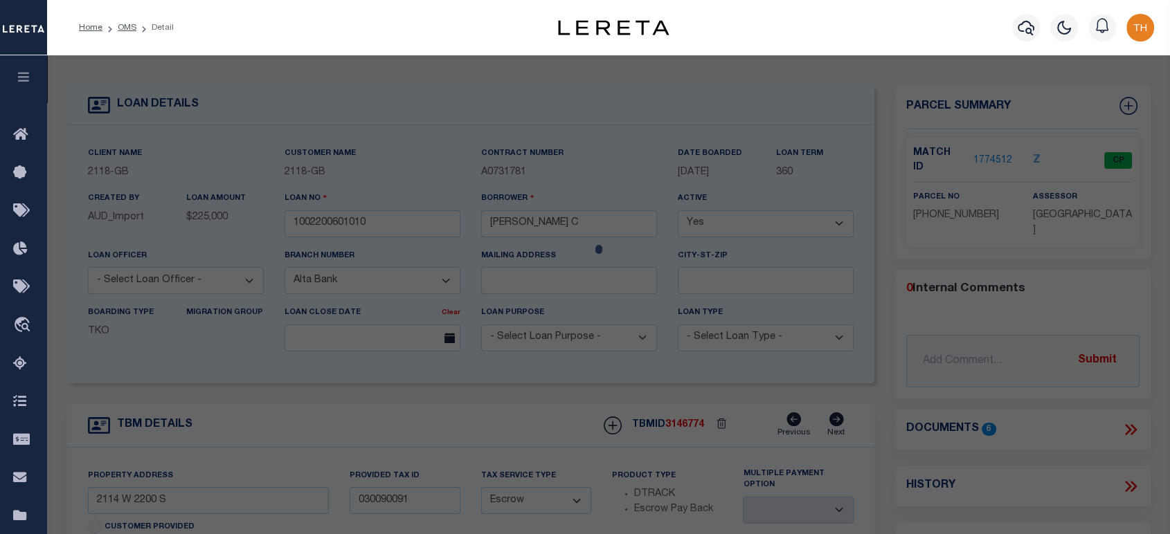
select select
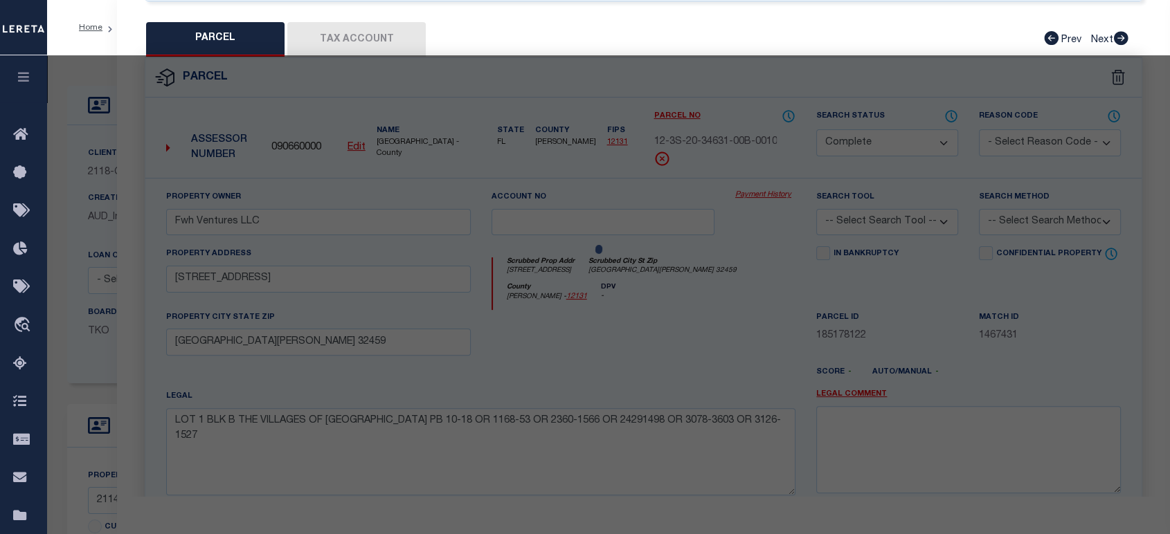
select select "AS"
checkbox input "false"
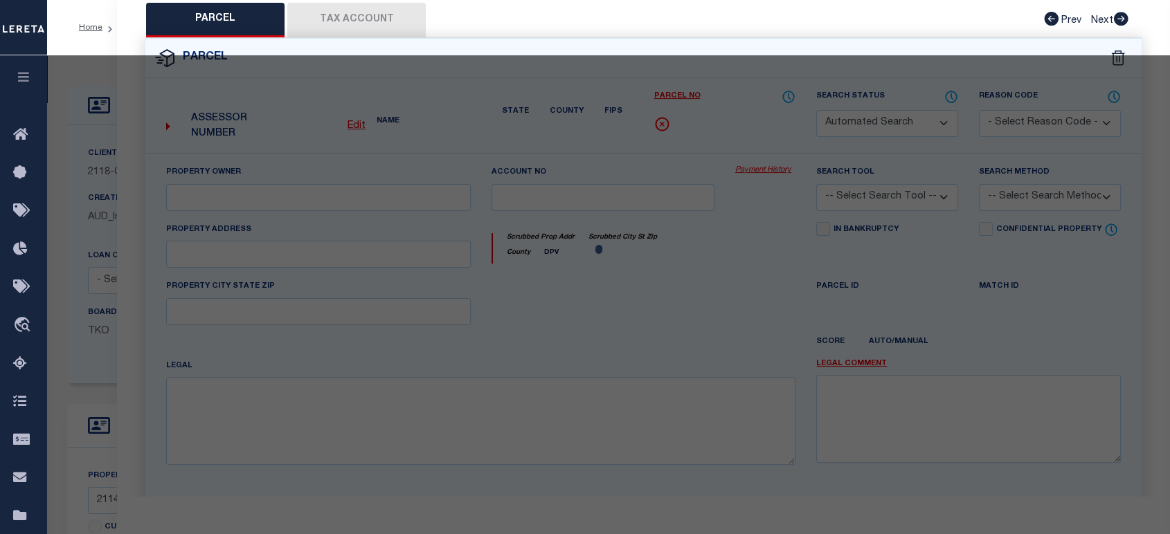
select select "CP"
type input "JACOBSEN, RANDY R & MALEESA C"
select select
type input "2114 W 2200 S"
checkbox input "false"
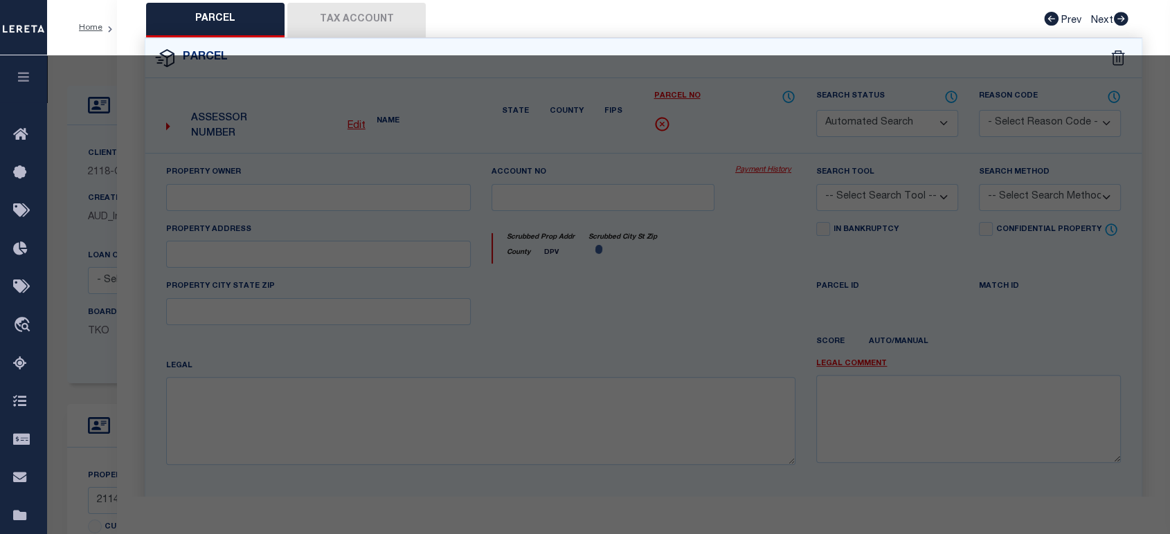
type input "WELLSVILLE UT 843390000"
type textarea "BEGINNING AT A POINT ON THE SOUTH RIGHT-OF-WAY OF 2200 SOUTH STREET LOCATED NOR…"
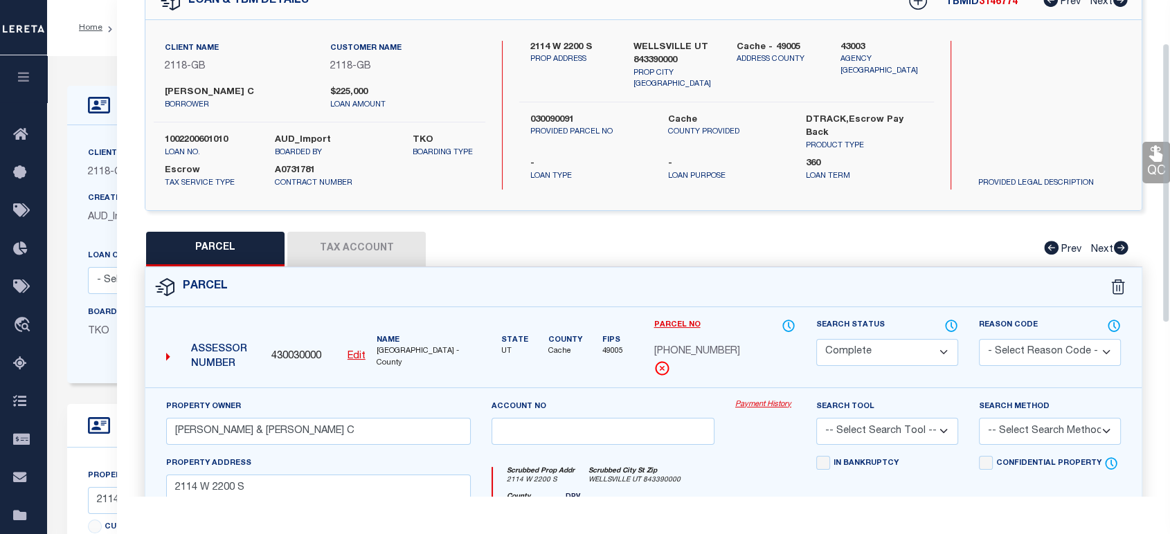
scroll to position [77, 0]
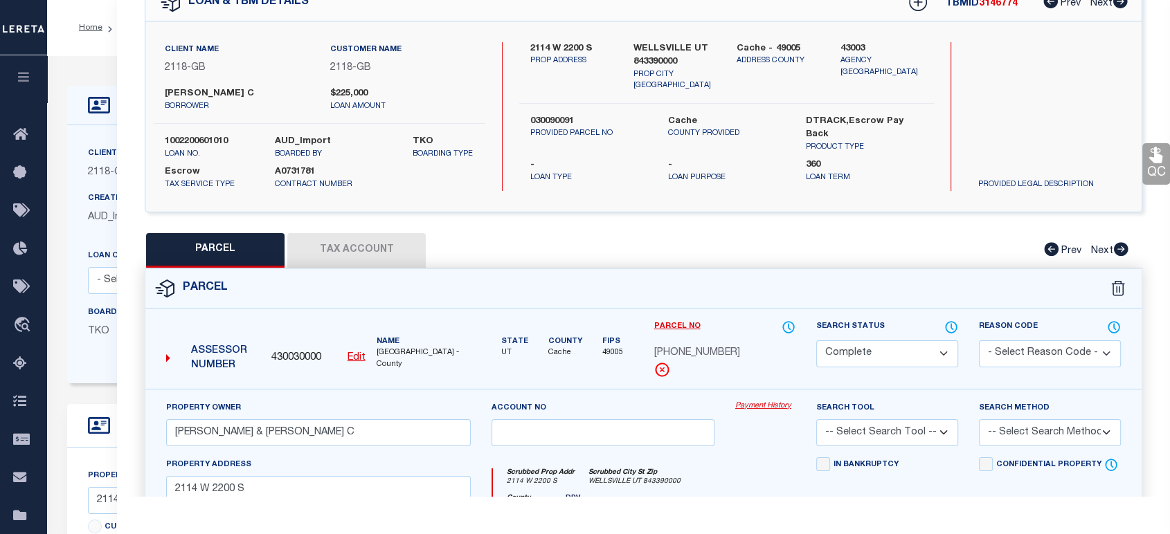
click at [347, 250] on button "Tax Account" at bounding box center [356, 250] width 138 height 35
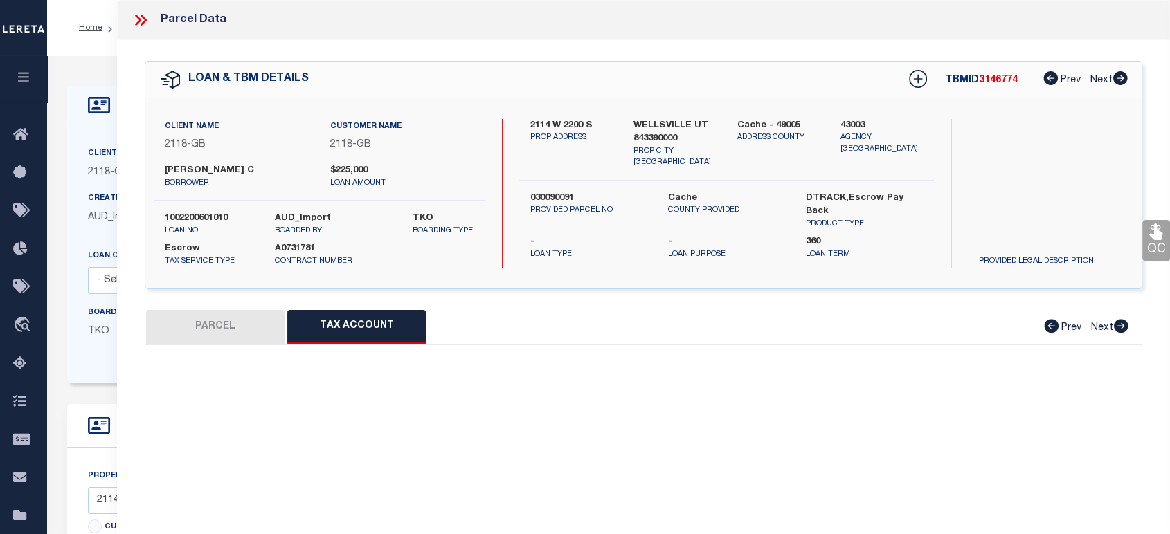
scroll to position [0, 0]
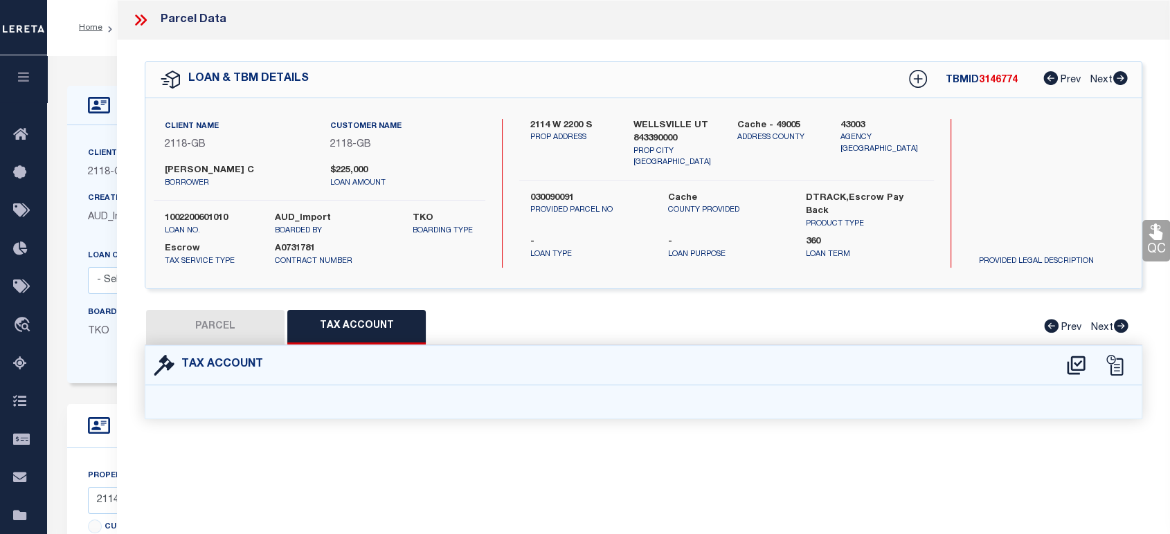
select select "100"
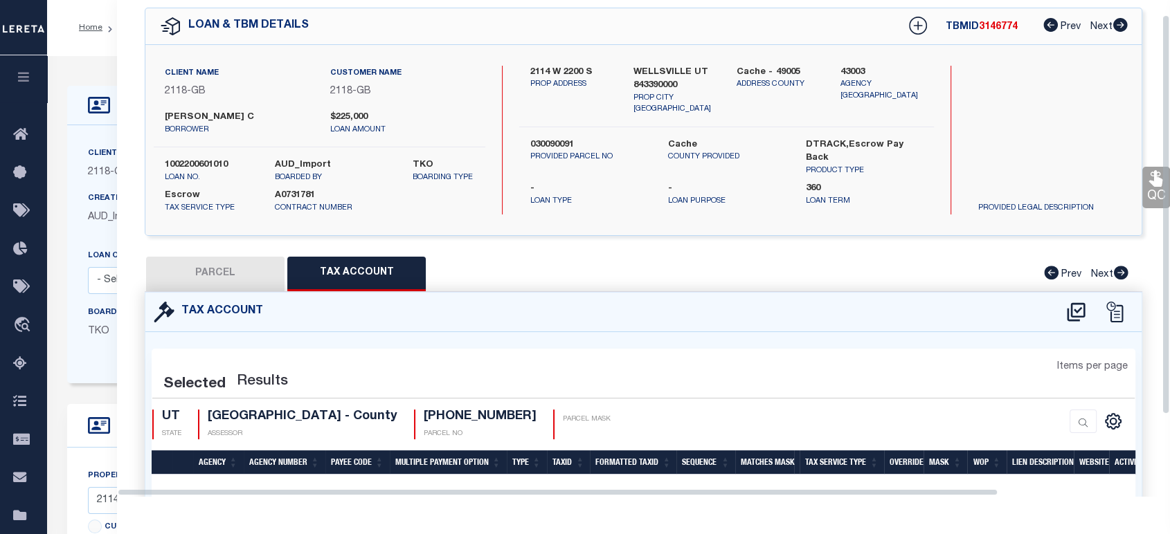
select select "100"
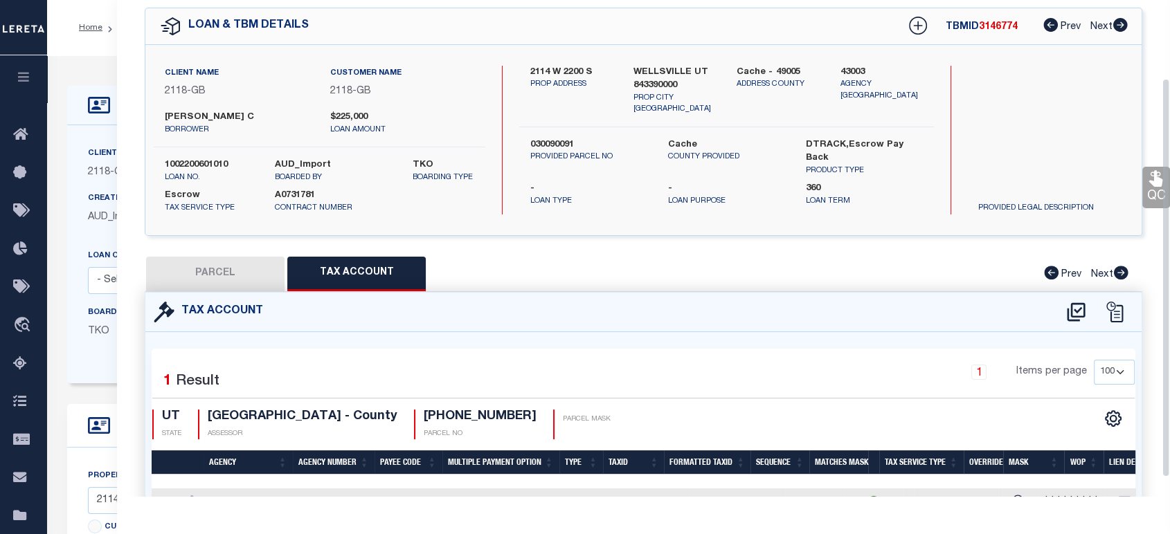
scroll to position [107, 0]
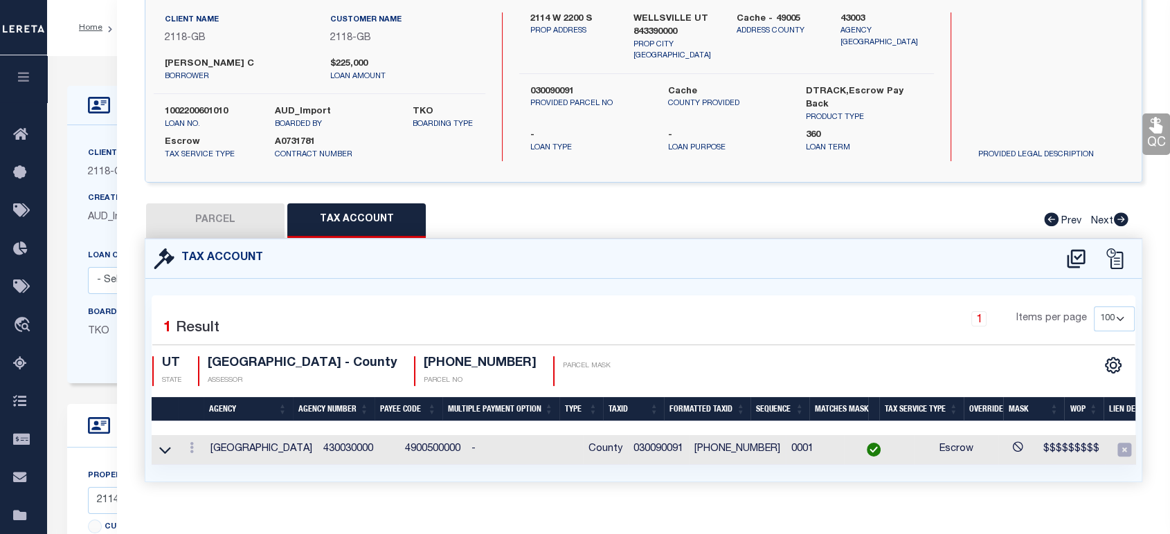
click at [639, 445] on td "030090091" at bounding box center [658, 450] width 61 height 30
copy td "030090091"
click at [233, 198] on div "QC QC QC" at bounding box center [643, 225] width 1053 height 582
click at [227, 217] on button "PARCEL" at bounding box center [215, 220] width 138 height 35
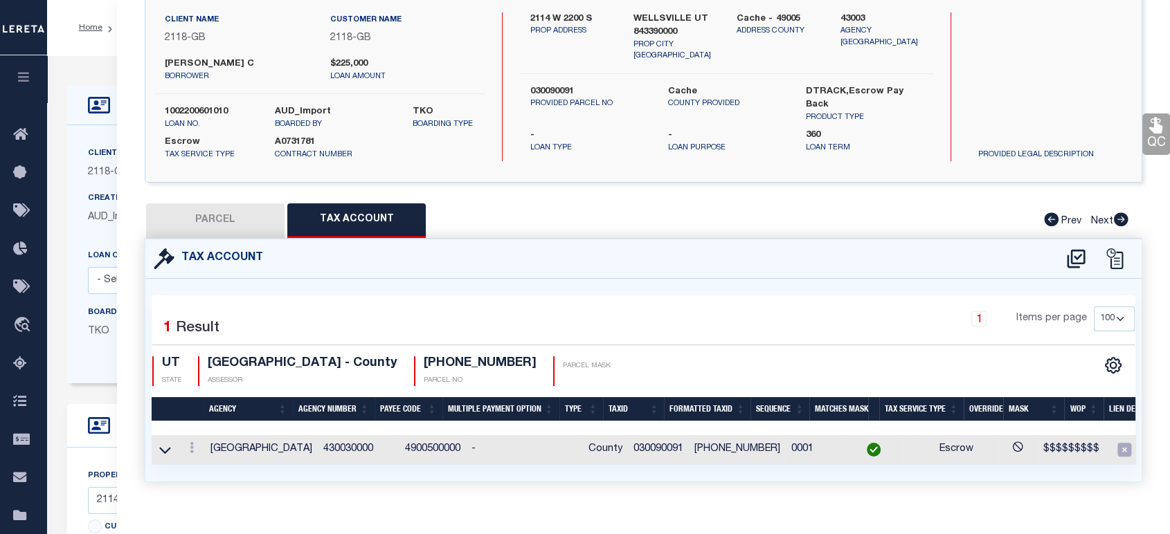
select select "AS"
checkbox input "false"
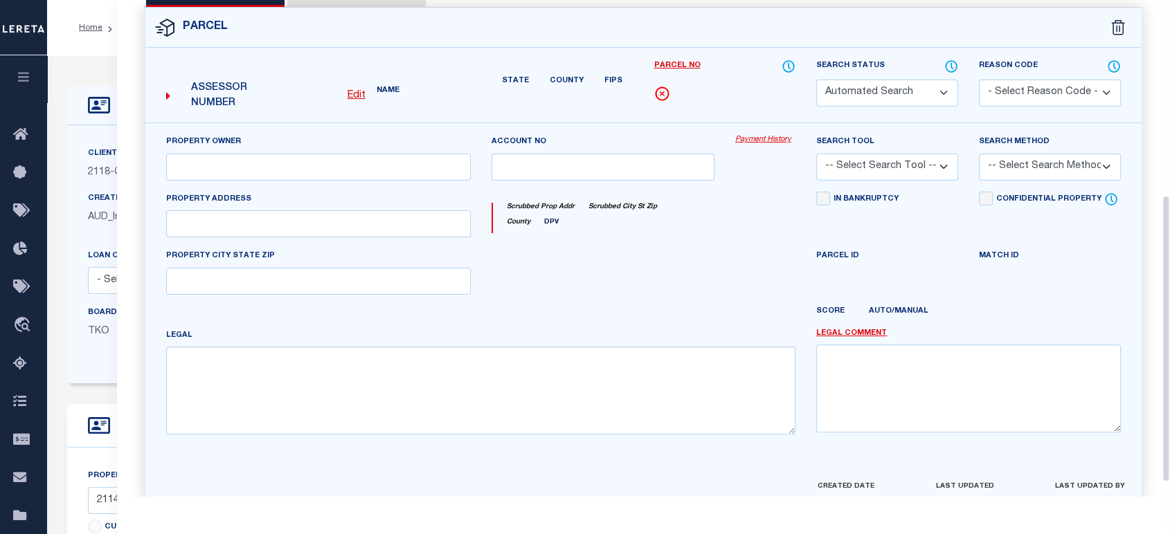
select select "CP"
type input "JACOBSEN, RANDY R & MALEESA C"
select select
type input "2114 W 2200 S"
checkbox input "false"
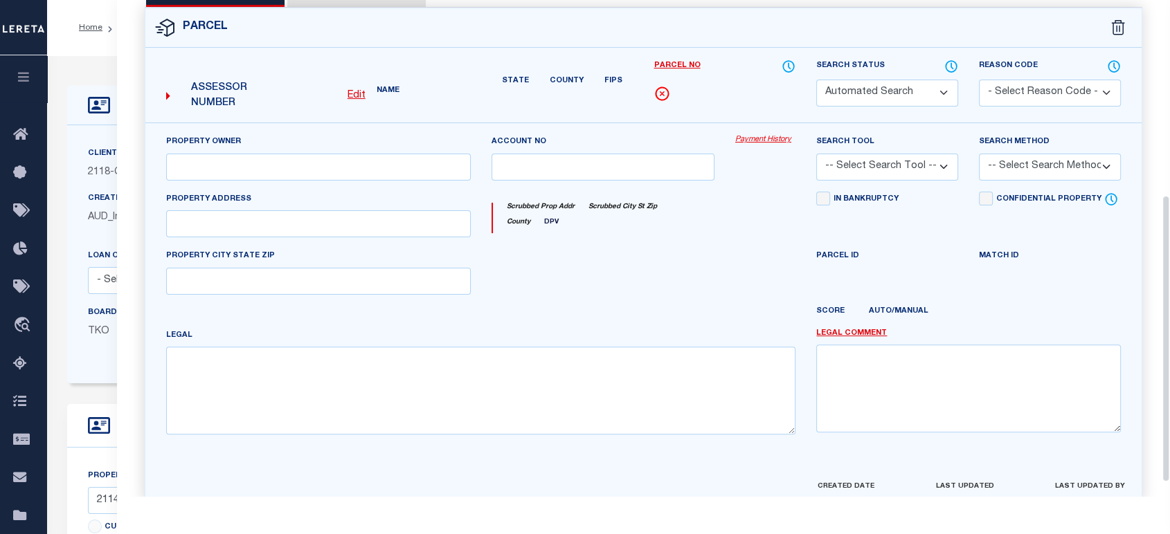
type input "WELLSVILLE UT 843390000"
type textarea "BEGINNING AT A POINT ON THE SOUTH RIGHT-OF-WAY OF 2200 SOUTH STREET LOCATED NOR…"
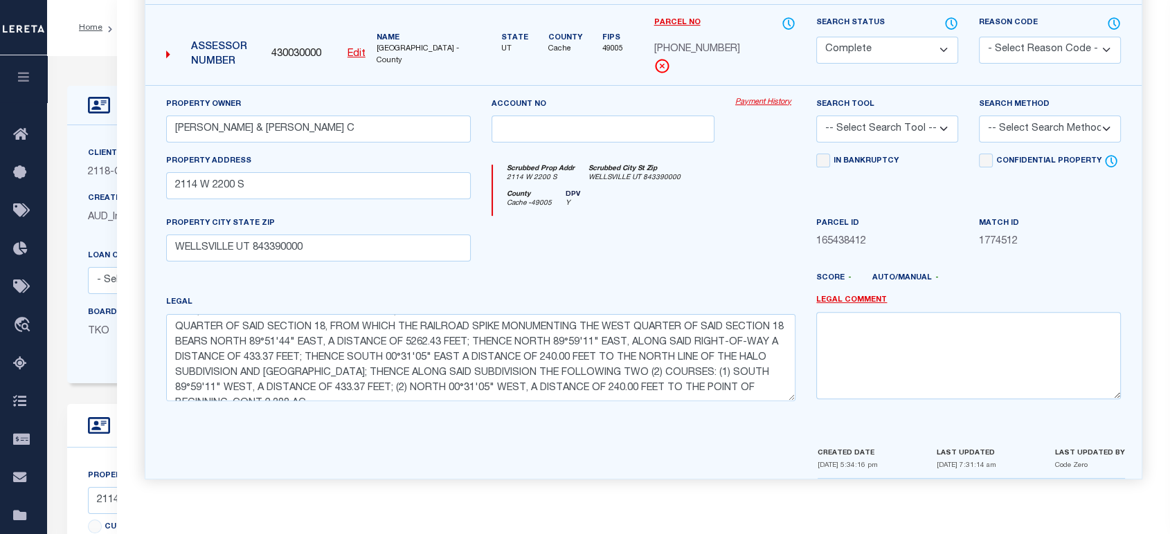
scroll to position [45, 0]
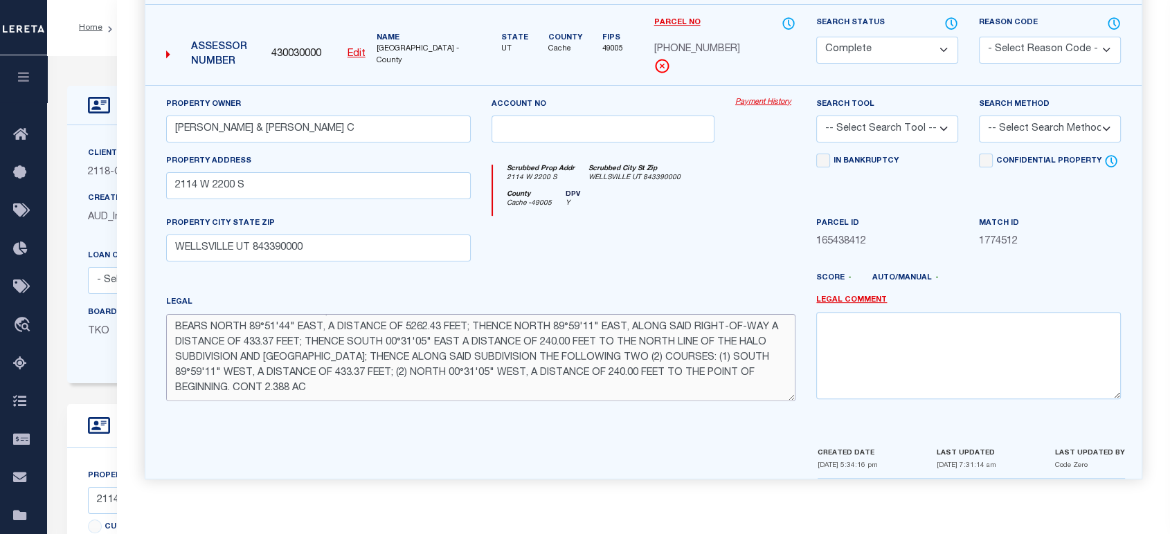
drag, startPoint x: 436, startPoint y: 386, endPoint x: 216, endPoint y: 330, distance: 227.0
click at [216, 330] on textarea "BEGINNING AT A POINT ON THE SOUTH RIGHT-OF-WAY OF 2200 SOUTH STREET LOCATED NOR…" at bounding box center [480, 357] width 629 height 87
drag, startPoint x: 168, startPoint y: 325, endPoint x: 749, endPoint y: 406, distance: 586.3
click at [749, 406] on div "Legal BEGINNING AT A POINT ON THE SOUTH RIGHT-OF-WAY OF 2200 SOUTH STREET LOCAT…" at bounding box center [481, 354] width 650 height 118
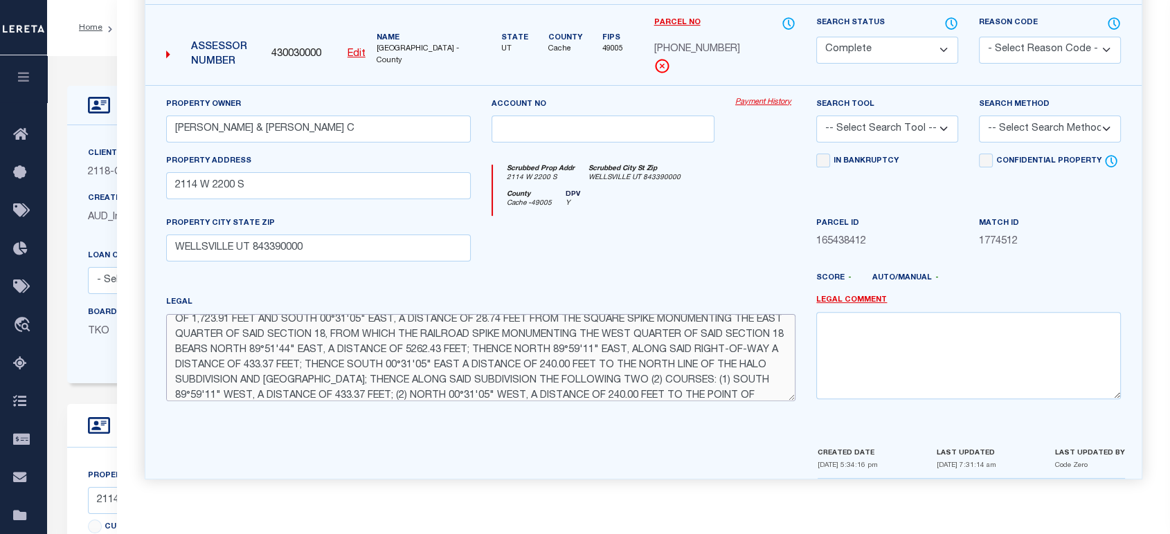
scroll to position [0, 0]
